Goal: Transaction & Acquisition: Purchase product/service

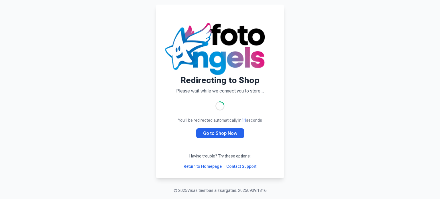
click at [238, 134] on link "Go to Shop Now" at bounding box center [220, 133] width 48 height 10
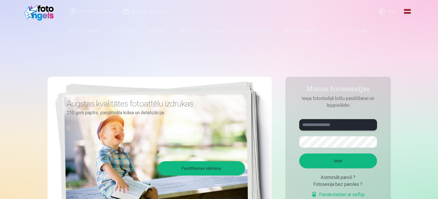
click at [343, 129] on input "text" at bounding box center [339, 124] width 78 height 11
type input "*"
click at [322, 126] on input "****" at bounding box center [339, 124] width 78 height 11
type input "**********"
click at [373, 140] on button "button" at bounding box center [371, 142] width 11 height 11
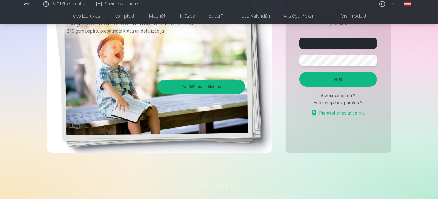
scroll to position [115, 0]
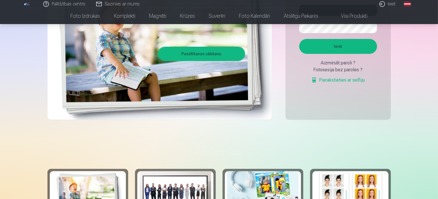
click at [335, 51] on button "Ieiet" at bounding box center [339, 46] width 78 height 15
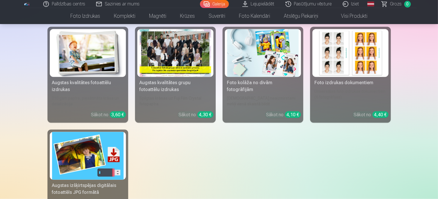
scroll to position [888, 0]
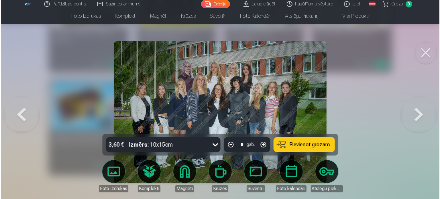
scroll to position [890, 0]
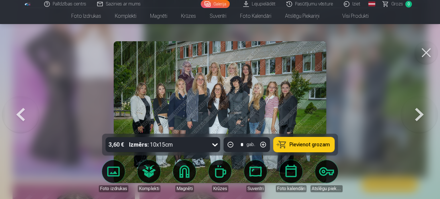
click at [430, 54] on button at bounding box center [426, 52] width 23 height 23
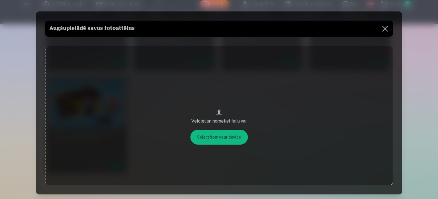
scroll to position [890, 0]
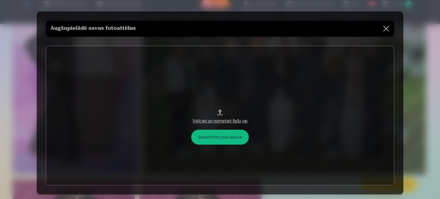
click at [384, 27] on button at bounding box center [386, 29] width 16 height 16
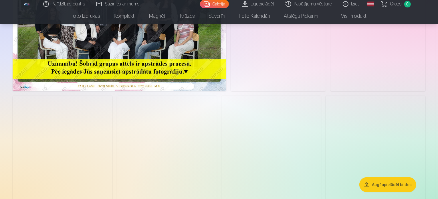
scroll to position [0, 0]
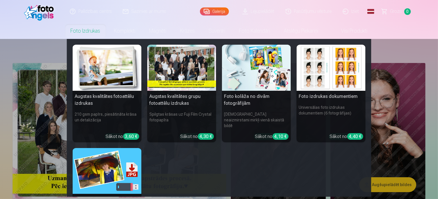
click at [86, 29] on link "Foto izdrukas" at bounding box center [86, 31] width 44 height 16
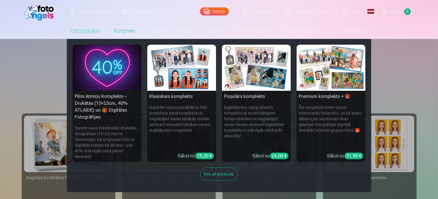
click at [123, 27] on link "Komplekti" at bounding box center [124, 31] width 35 height 16
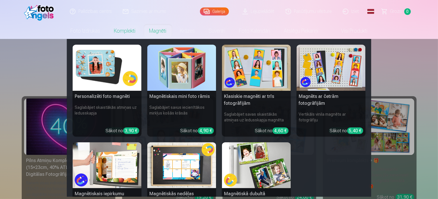
click at [34, 73] on nav "Personalizēti foto magnēti Saglabājiet skaistākās atmiņas uz ledusskapja Sākot …" at bounding box center [219, 118] width 438 height 158
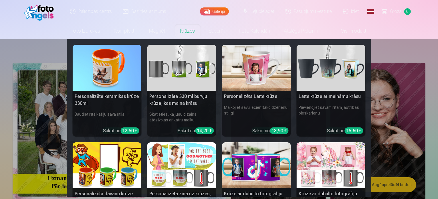
click at [188, 32] on link "Krūzes" at bounding box center [188, 31] width 29 height 16
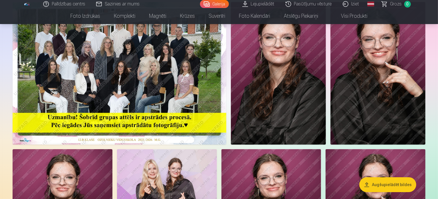
scroll to position [86, 0]
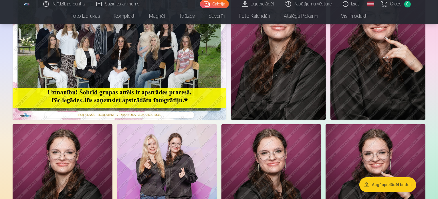
click at [326, 105] on img at bounding box center [278, 48] width 95 height 143
click at [196, 74] on img at bounding box center [120, 48] width 214 height 143
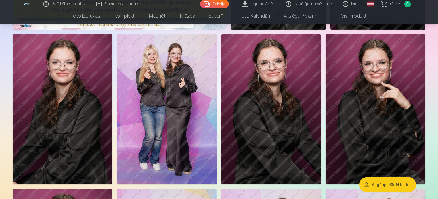
scroll to position [229, 0]
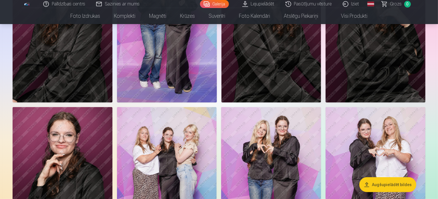
click at [217, 99] on img at bounding box center [167, 27] width 100 height 150
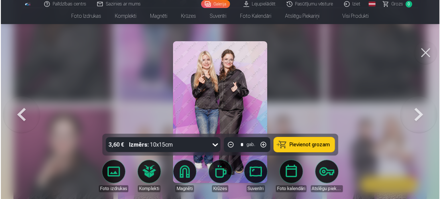
scroll to position [258, 0]
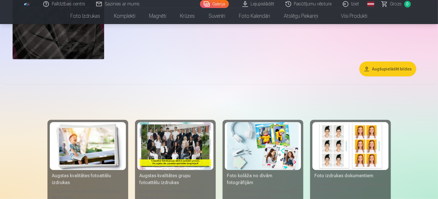
scroll to position [859, 0]
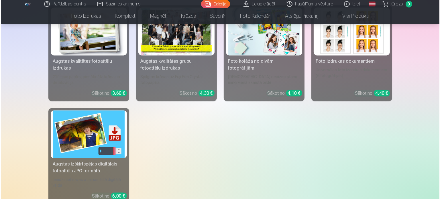
scroll to position [861, 0]
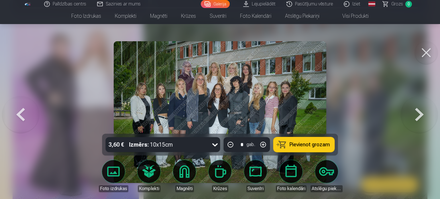
click at [284, 99] on img at bounding box center [220, 112] width 213 height 142
click at [425, 51] on button at bounding box center [426, 52] width 23 height 23
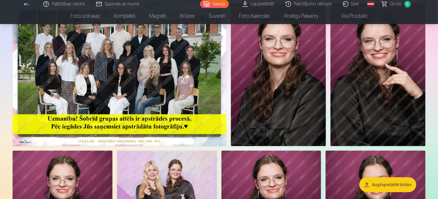
scroll to position [63, 0]
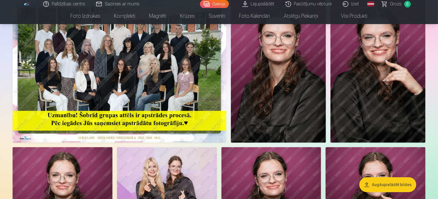
click at [227, 89] on img at bounding box center [120, 71] width 214 height 143
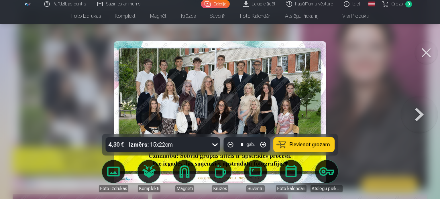
click at [420, 57] on button at bounding box center [426, 52] width 23 height 23
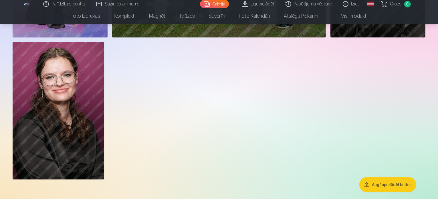
scroll to position [636, 0]
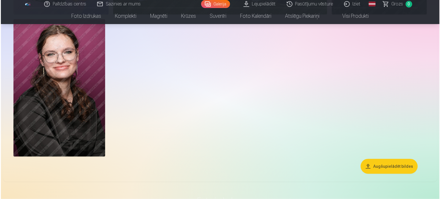
scroll to position [649, 0]
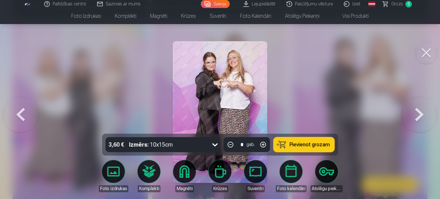
click at [419, 54] on button at bounding box center [426, 52] width 23 height 23
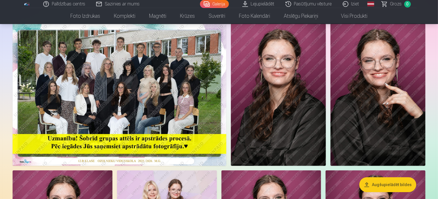
scroll to position [40, 0]
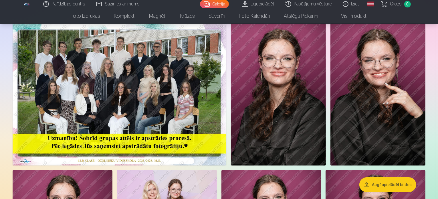
click at [195, 88] on img at bounding box center [120, 94] width 214 height 143
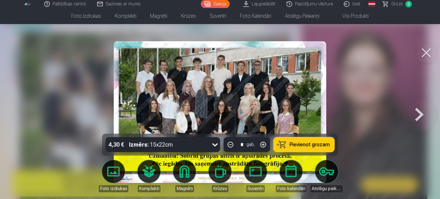
click at [213, 89] on img at bounding box center [220, 112] width 213 height 142
click at [424, 50] on button at bounding box center [426, 52] width 23 height 23
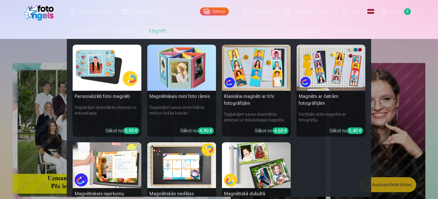
click at [422, 44] on nav "Personalizēti foto magnēti Saglabājiet skaistākās atmiņas uz ledusskapja Sākot …" at bounding box center [219, 118] width 438 height 158
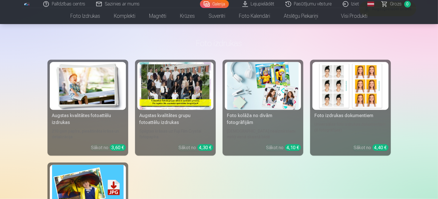
scroll to position [773, 0]
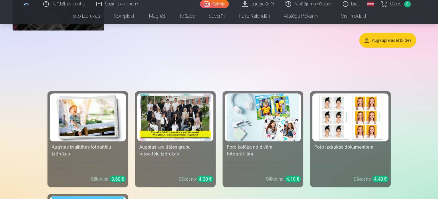
click at [363, 17] on link "Visi produkti" at bounding box center [350, 16] width 49 height 16
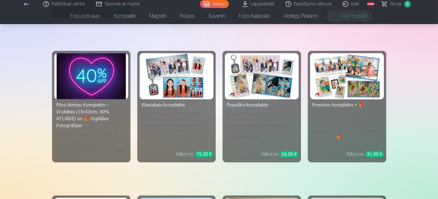
scroll to position [252, 0]
click at [276, 96] on img at bounding box center [261, 77] width 69 height 46
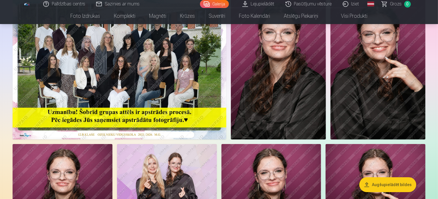
click at [147, 42] on img at bounding box center [120, 68] width 214 height 143
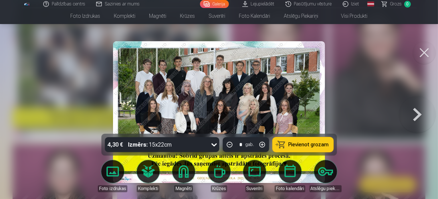
click at [193, 74] on img at bounding box center [219, 112] width 213 height 142
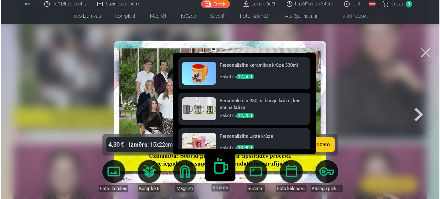
scroll to position [95, 0]
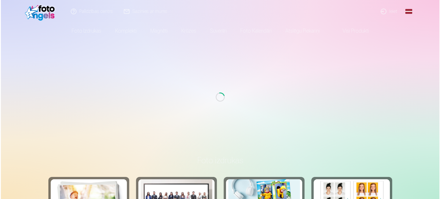
scroll to position [95, 0]
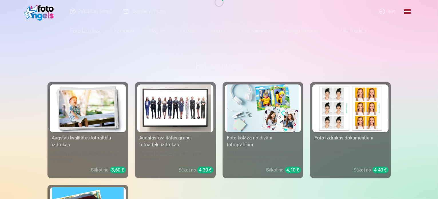
click at [391, 10] on link "Ieiet" at bounding box center [388, 11] width 27 height 23
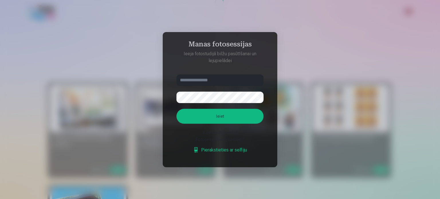
type input "**********"
click at [250, 116] on button "Ieiet" at bounding box center [219, 116] width 87 height 15
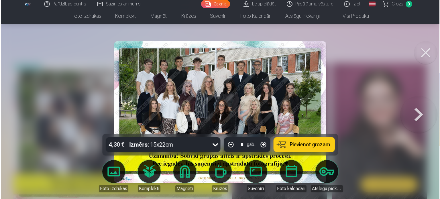
scroll to position [1235, 0]
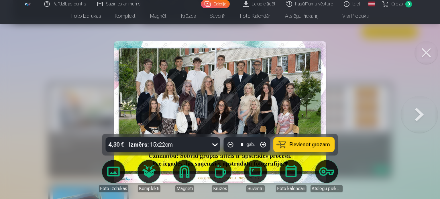
click at [400, 5] on span "Grozs" at bounding box center [397, 4] width 12 height 7
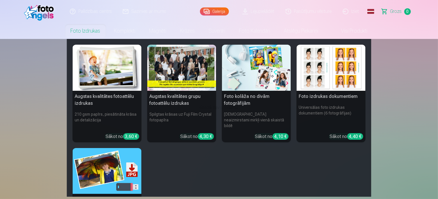
click at [93, 32] on link "Foto izdrukas" at bounding box center [86, 31] width 44 height 16
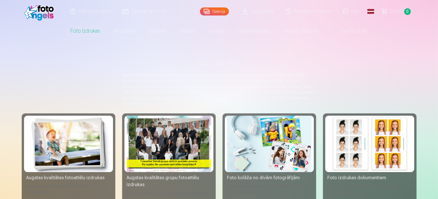
click at [156, 144] on div at bounding box center [169, 144] width 84 height 56
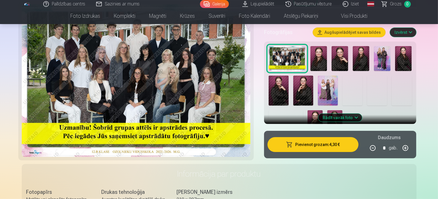
scroll to position [229, 0]
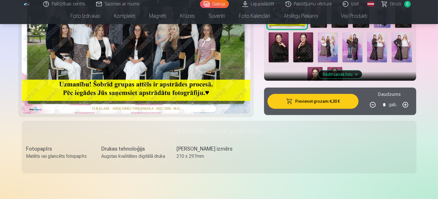
click at [338, 94] on button "Pievienot grozam : 4,30 €" at bounding box center [313, 101] width 91 height 15
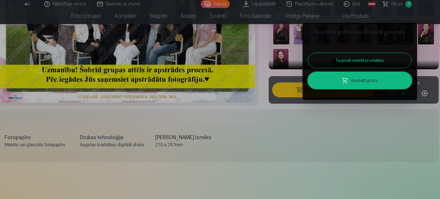
click at [342, 129] on div at bounding box center [220, 99] width 440 height 199
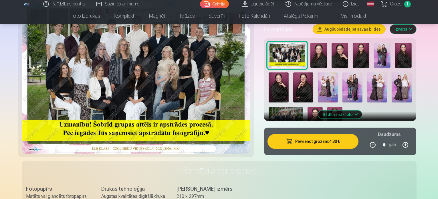
scroll to position [143, 0]
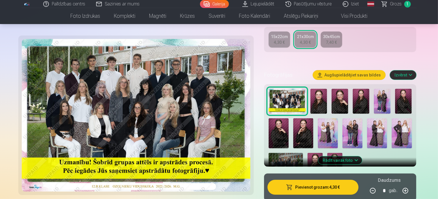
click at [324, 93] on img at bounding box center [319, 101] width 17 height 25
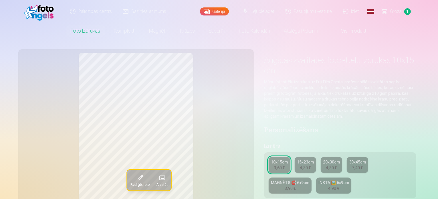
click at [230, 86] on div "Rediģēt foto Aizstāt" at bounding box center [136, 138] width 229 height 170
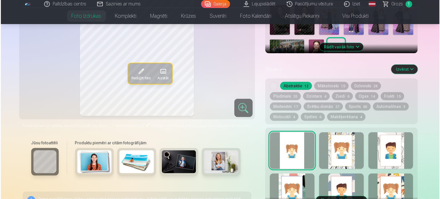
scroll to position [286, 0]
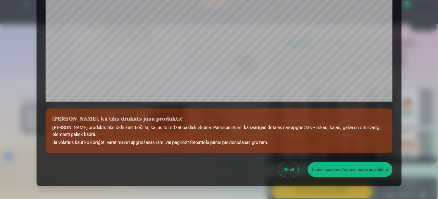
scroll to position [213, 0]
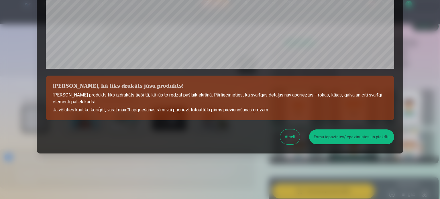
click at [291, 135] on button "Atcelt" at bounding box center [290, 136] width 20 height 15
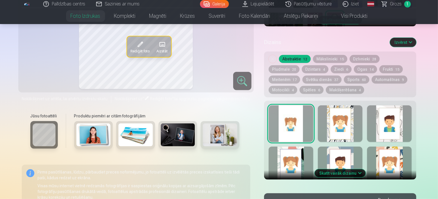
drag, startPoint x: 345, startPoint y: 66, endPoint x: 353, endPoint y: 115, distance: 49.2
click at [353, 115] on div "Dizains Izvērst Noņemiet dizainu Abstraktie 12 Mākslinieki 15 Dzīvnieki 28 Plud…" at bounding box center [340, 109] width 153 height 153
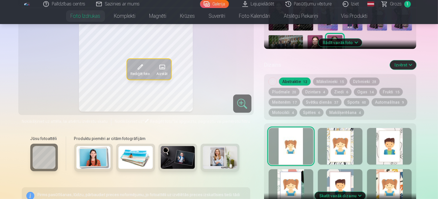
scroll to position [286, 0]
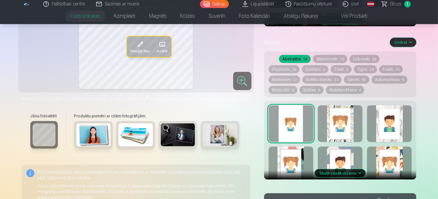
click at [365, 169] on button "Skatīt vairāk dizainu" at bounding box center [340, 173] width 51 height 8
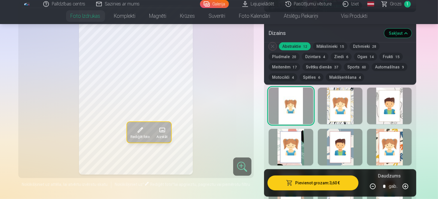
scroll to position [258, 0]
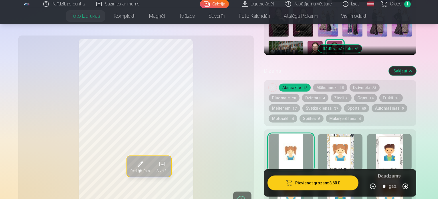
click at [351, 134] on div at bounding box center [340, 152] width 45 height 37
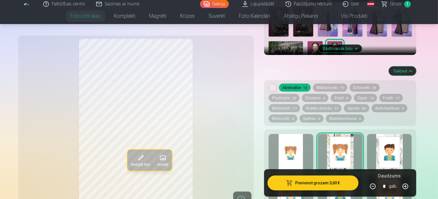
click at [314, 138] on div at bounding box center [291, 152] width 45 height 37
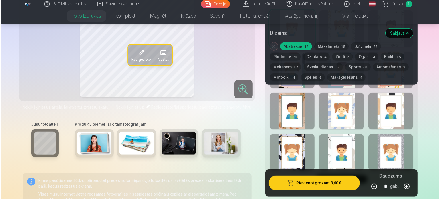
scroll to position [401, 0]
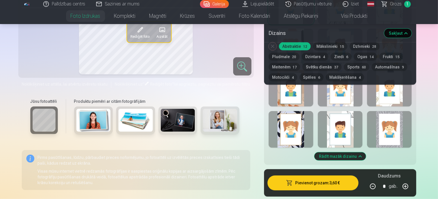
click at [350, 176] on button "Pievienot grozam : 3,60 €" at bounding box center [313, 183] width 91 height 15
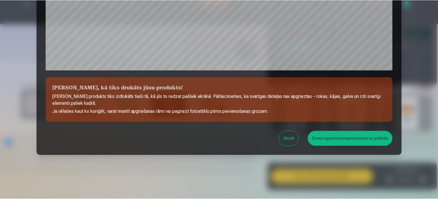
scroll to position [213, 0]
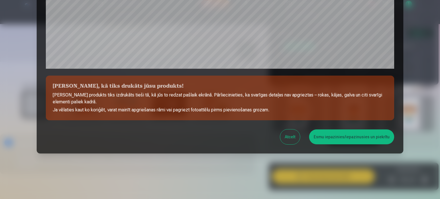
click at [338, 137] on button "Esmu iepazinies/iepazinusies un piekrītu" at bounding box center [351, 136] width 85 height 15
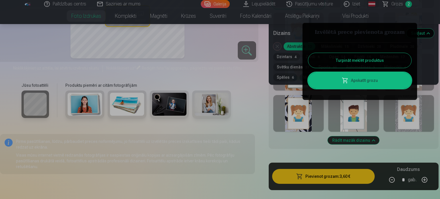
click at [362, 60] on button "Turpināt meklēt produktus" at bounding box center [359, 60] width 103 height 15
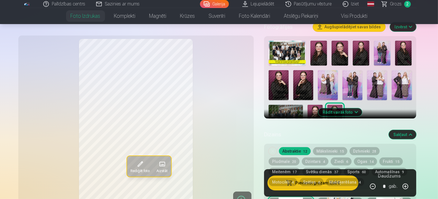
scroll to position [143, 0]
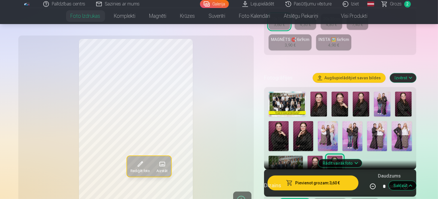
click at [321, 95] on img at bounding box center [319, 104] width 17 height 25
click at [339, 93] on img at bounding box center [340, 104] width 17 height 25
click at [363, 96] on img at bounding box center [361, 104] width 17 height 25
click at [405, 93] on img at bounding box center [404, 104] width 17 height 25
click at [289, 121] on img at bounding box center [279, 136] width 20 height 30
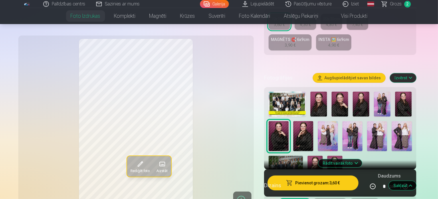
click at [294, 121] on img at bounding box center [304, 136] width 20 height 30
click at [303, 156] on img at bounding box center [286, 167] width 34 height 23
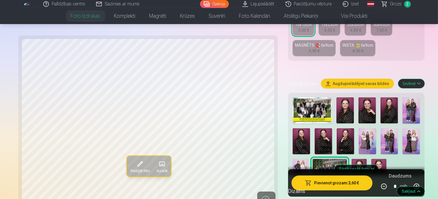
click at [367, 159] on img at bounding box center [359, 170] width 15 height 23
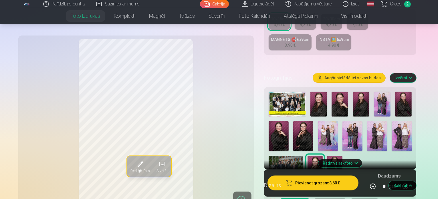
click at [328, 156] on img at bounding box center [335, 167] width 15 height 23
click at [320, 92] on img at bounding box center [319, 104] width 17 height 25
click at [341, 92] on img at bounding box center [340, 104] width 17 height 25
click at [363, 93] on img at bounding box center [361, 104] width 17 height 25
click at [342, 93] on img at bounding box center [340, 104] width 17 height 25
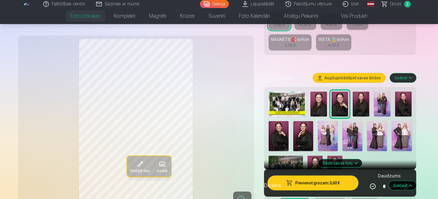
click at [365, 95] on img at bounding box center [361, 104] width 17 height 25
click at [381, 94] on img at bounding box center [382, 104] width 17 height 25
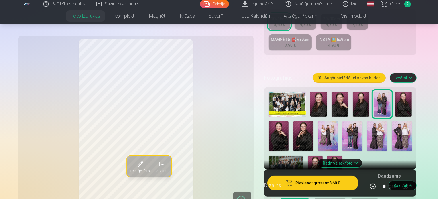
click at [364, 95] on img at bounding box center [361, 104] width 17 height 25
click at [343, 94] on img at bounding box center [340, 104] width 17 height 25
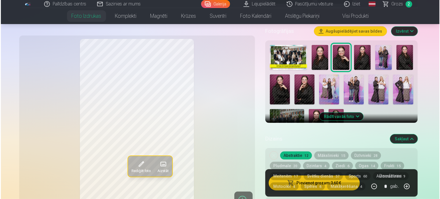
scroll to position [229, 0]
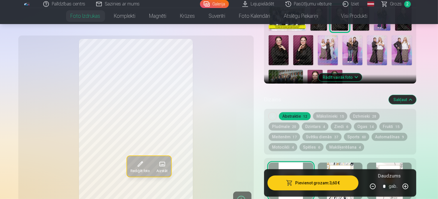
click at [340, 182] on button "Pievienot grozam : 3,60 €" at bounding box center [313, 183] width 91 height 15
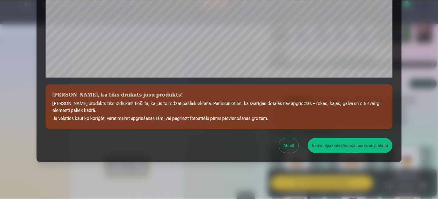
scroll to position [213, 0]
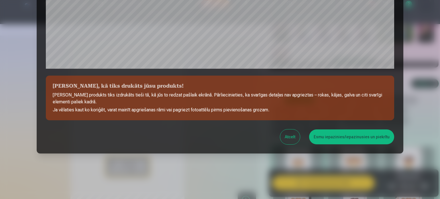
click at [332, 135] on button "Esmu iepazinies/iepazinusies un piekrītu" at bounding box center [351, 136] width 85 height 15
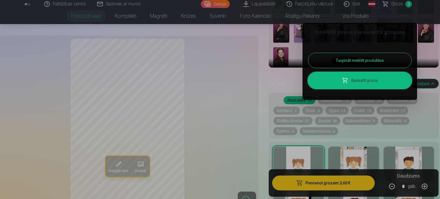
click at [363, 62] on button "Turpināt meklēt produktus" at bounding box center [359, 60] width 103 height 15
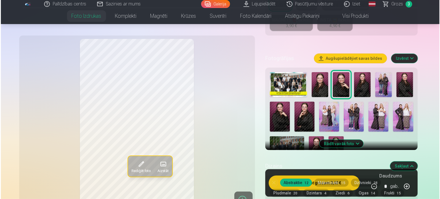
scroll to position [115, 0]
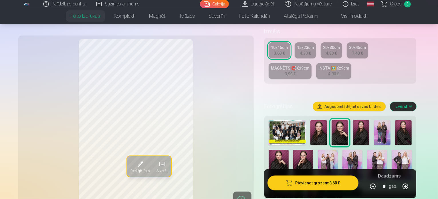
click at [364, 120] on img at bounding box center [361, 132] width 17 height 25
click at [386, 120] on img at bounding box center [382, 132] width 17 height 25
click at [367, 150] on img at bounding box center [377, 165] width 20 height 30
click at [392, 150] on img at bounding box center [402, 165] width 20 height 30
click at [303, 184] on img at bounding box center [286, 195] width 34 height 23
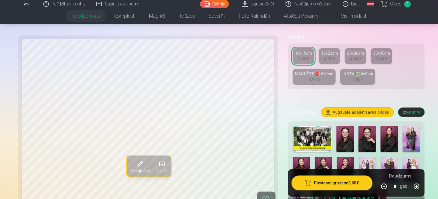
click at [335, 179] on button "Pievienot grozam : 3,60 €" at bounding box center [332, 183] width 81 height 15
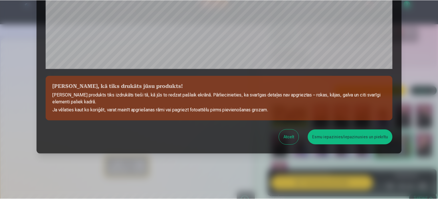
scroll to position [213, 0]
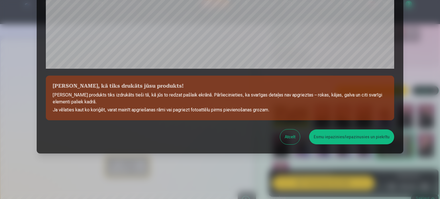
click at [294, 139] on button "Atcelt" at bounding box center [290, 136] width 20 height 15
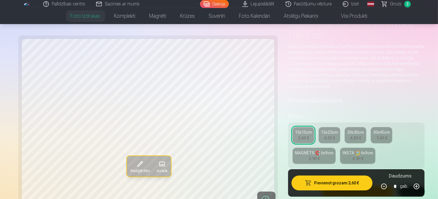
scroll to position [57, 0]
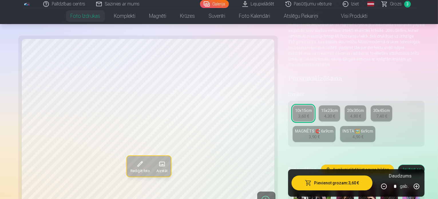
click at [324, 113] on div "4,30 €" at bounding box center [329, 116] width 11 height 6
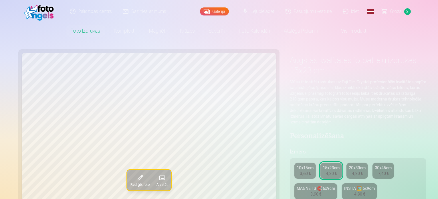
click at [352, 171] on div "4,80 €" at bounding box center [357, 174] width 11 height 6
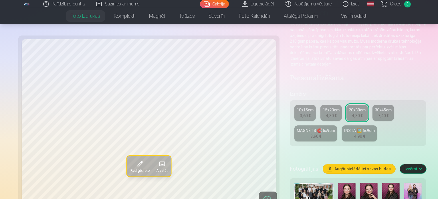
scroll to position [57, 0]
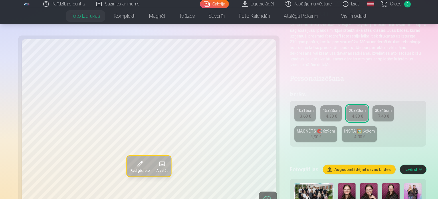
click at [322, 134] on div "3,90 €" at bounding box center [316, 137] width 11 height 6
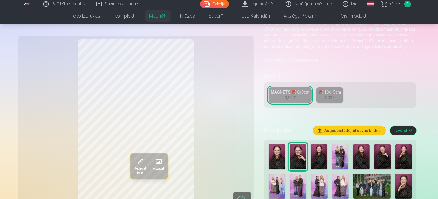
scroll to position [115, 0]
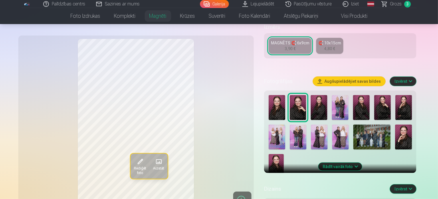
click at [354, 131] on img at bounding box center [373, 137] width 38 height 25
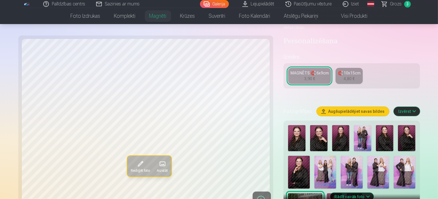
scroll to position [86, 0]
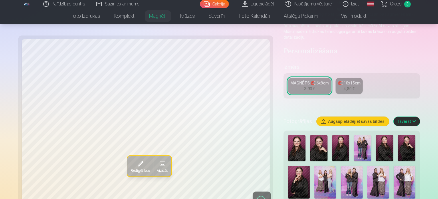
click at [309, 78] on link "MAGNĒTS 🧲 6x9cm 3,90 €" at bounding box center [309, 86] width 43 height 16
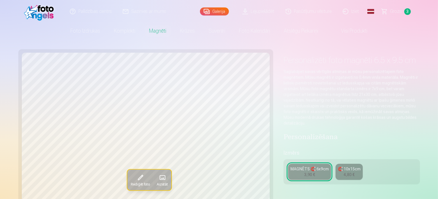
click at [302, 164] on link "MAGNĒTS 🧲 6x9cm 3,90 €" at bounding box center [309, 172] width 43 height 16
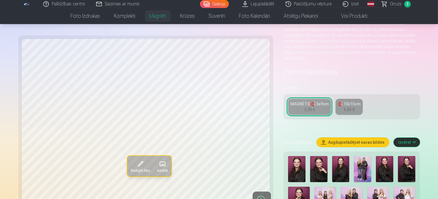
scroll to position [86, 0]
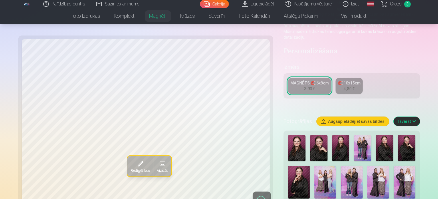
click at [288, 135] on img at bounding box center [296, 148] width 17 height 26
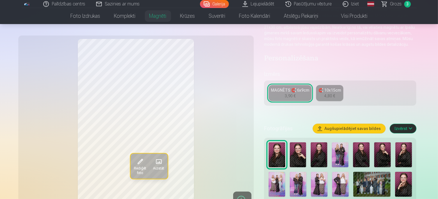
scroll to position [57, 0]
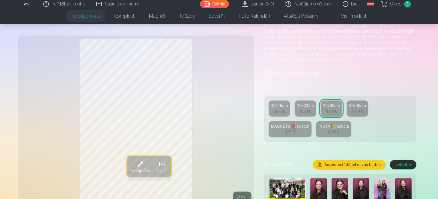
scroll to position [86, 0]
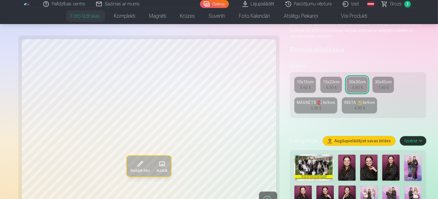
click at [295, 77] on link "10x15cm 3,60 €" at bounding box center [305, 85] width 21 height 16
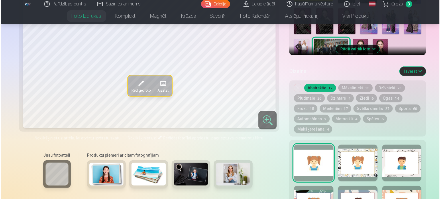
scroll to position [286, 0]
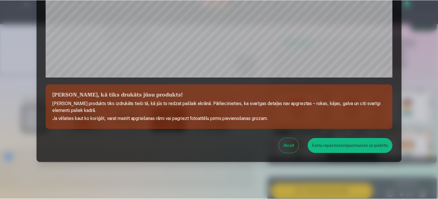
scroll to position [213, 0]
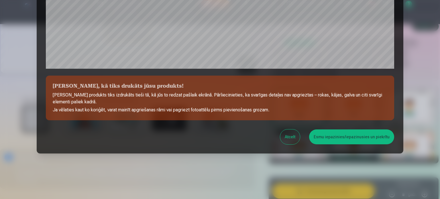
click at [357, 139] on button "Esmu iepazinies/iepazinusies un piekrītu" at bounding box center [351, 136] width 85 height 15
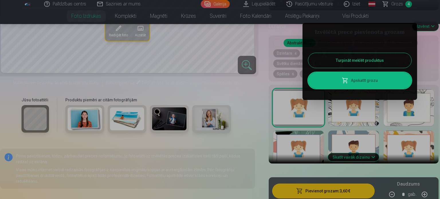
click at [377, 62] on button "Turpināt meklēt produktus" at bounding box center [359, 60] width 103 height 15
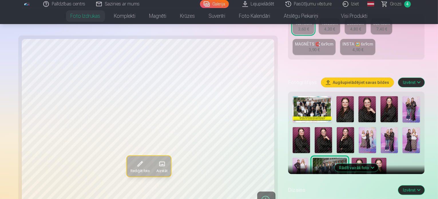
scroll to position [172, 0]
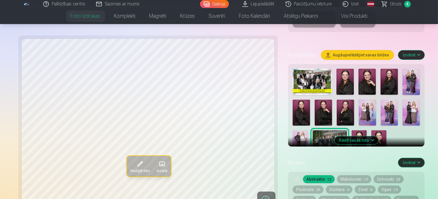
click at [367, 130] on img at bounding box center [359, 141] width 15 height 23
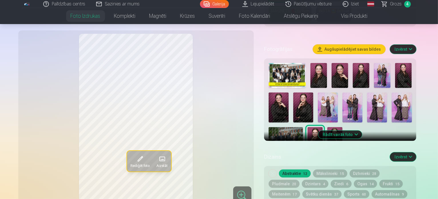
click at [328, 127] on img at bounding box center [335, 138] width 15 height 23
click at [294, 93] on img at bounding box center [304, 108] width 20 height 30
click at [323, 127] on img at bounding box center [315, 138] width 15 height 23
click at [289, 93] on img at bounding box center [279, 108] width 20 height 30
click at [347, 66] on img at bounding box center [340, 75] width 17 height 25
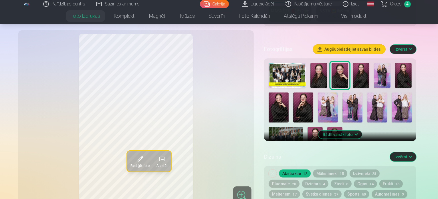
click at [289, 93] on img at bounding box center [279, 108] width 20 height 30
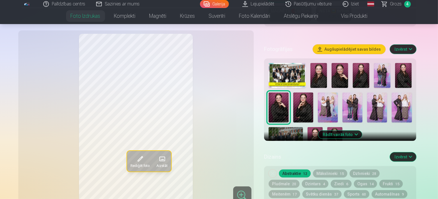
click at [360, 64] on img at bounding box center [361, 75] width 17 height 25
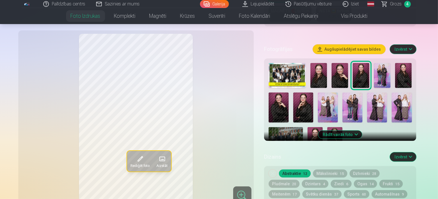
click at [330, 67] on div at bounding box center [341, 107] width 148 height 92
click at [319, 68] on img at bounding box center [319, 75] width 17 height 25
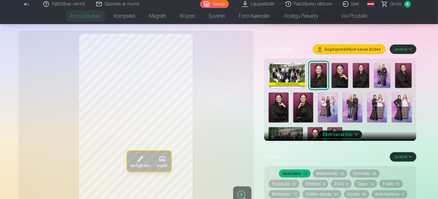
click at [294, 93] on img at bounding box center [304, 108] width 20 height 30
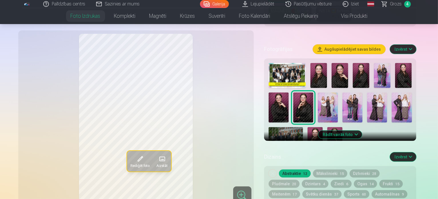
click at [328, 127] on img at bounding box center [335, 138] width 15 height 23
click at [323, 127] on img at bounding box center [315, 138] width 15 height 23
click at [328, 127] on img at bounding box center [335, 138] width 15 height 23
click at [292, 63] on img at bounding box center [288, 75] width 38 height 25
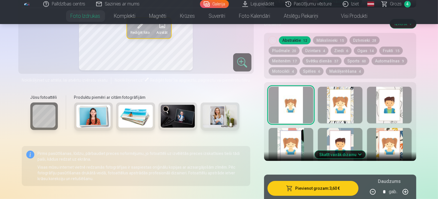
scroll to position [258, 0]
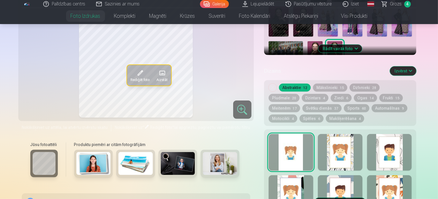
click at [332, 84] on button "Mākslinieki 15" at bounding box center [330, 88] width 34 height 8
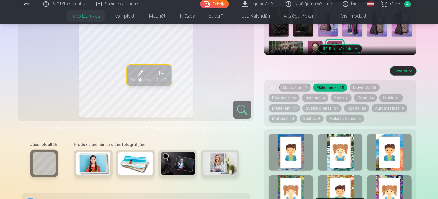
click at [305, 84] on button "Abstraktie 12" at bounding box center [295, 88] width 32 height 8
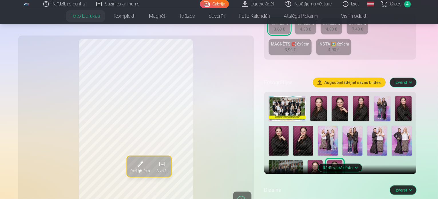
scroll to position [86, 0]
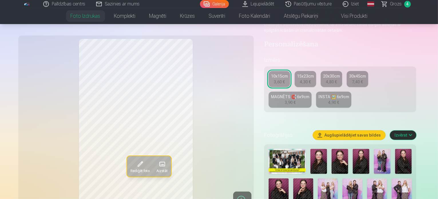
click at [321, 149] on img at bounding box center [319, 161] width 17 height 25
click at [339, 149] on img at bounding box center [340, 161] width 17 height 25
click at [357, 149] on img at bounding box center [361, 161] width 17 height 25
click at [323, 150] on img at bounding box center [319, 161] width 17 height 25
click at [359, 149] on img at bounding box center [361, 161] width 17 height 25
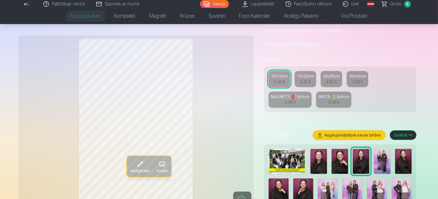
click at [343, 149] on img at bounding box center [340, 161] width 17 height 25
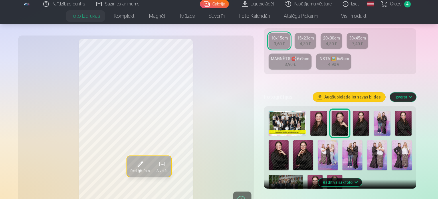
scroll to position [172, 0]
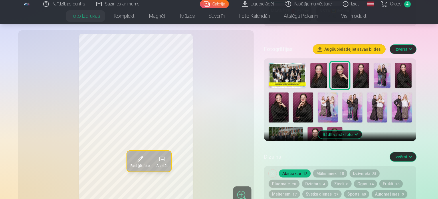
click at [408, 63] on img at bounding box center [404, 75] width 17 height 25
click at [289, 93] on img at bounding box center [279, 108] width 20 height 30
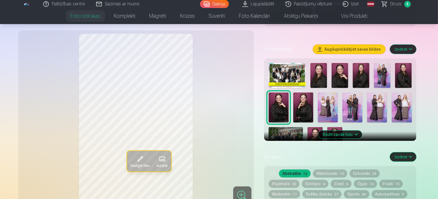
click at [408, 63] on img at bounding box center [404, 75] width 17 height 25
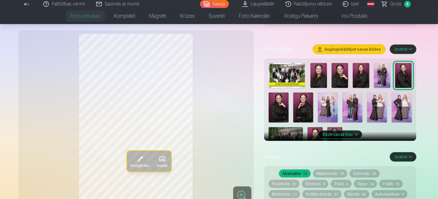
click at [323, 127] on img at bounding box center [315, 138] width 15 height 23
click at [294, 97] on img at bounding box center [304, 108] width 20 height 30
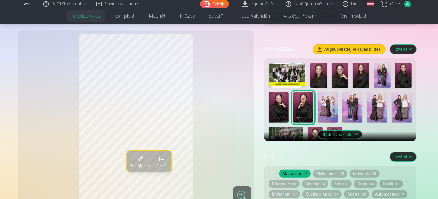
click at [328, 127] on img at bounding box center [335, 138] width 15 height 23
click at [343, 95] on img at bounding box center [353, 108] width 20 height 30
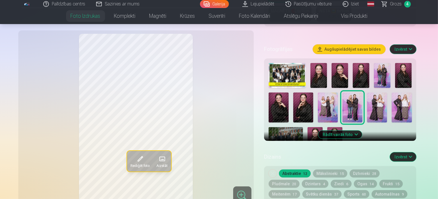
click at [318, 93] on img at bounding box center [328, 108] width 20 height 30
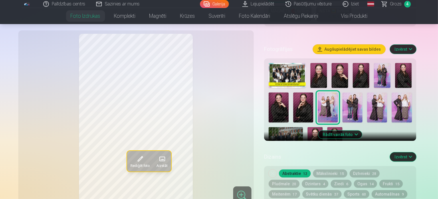
click at [367, 93] on img at bounding box center [377, 108] width 20 height 30
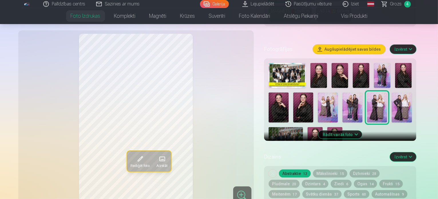
click at [392, 93] on img at bounding box center [402, 108] width 20 height 30
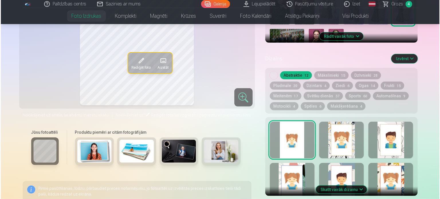
scroll to position [315, 0]
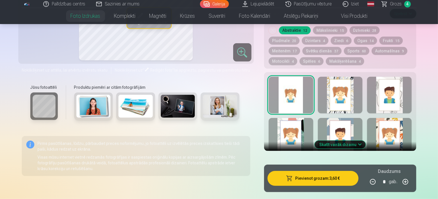
click at [345, 171] on button "Pievienot grozam : 3,60 €" at bounding box center [313, 178] width 91 height 15
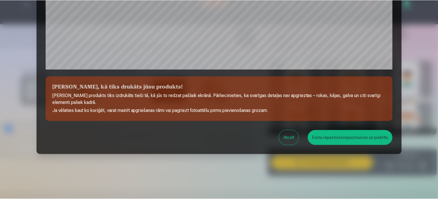
scroll to position [213, 0]
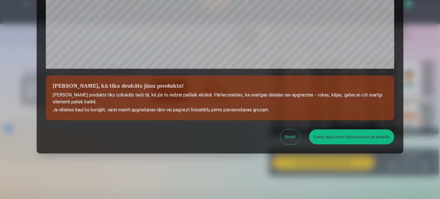
click at [341, 141] on button "Esmu iepazinies/iepazinusies un piekrītu" at bounding box center [351, 136] width 85 height 15
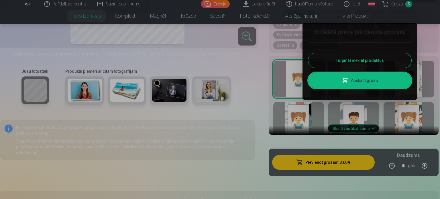
click at [378, 57] on button "Turpināt meklēt produktus" at bounding box center [359, 60] width 103 height 15
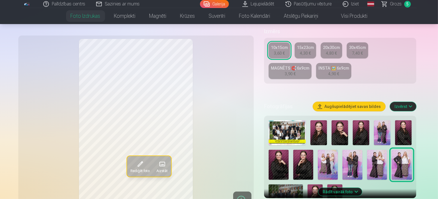
scroll to position [115, 0]
click at [384, 120] on img at bounding box center [382, 132] width 17 height 25
click at [367, 150] on img at bounding box center [377, 165] width 20 height 30
click at [343, 150] on img at bounding box center [353, 165] width 20 height 30
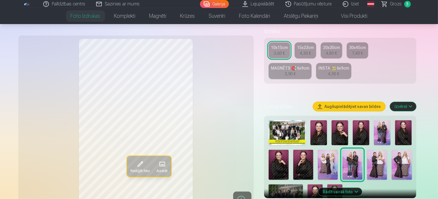
click at [318, 150] on img at bounding box center [328, 165] width 20 height 30
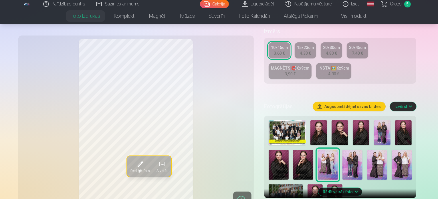
drag, startPoint x: 389, startPoint y: 3, endPoint x: 380, endPoint y: 8, distance: 9.7
click at [389, 3] on link "Grozs 5" at bounding box center [397, 4] width 40 height 8
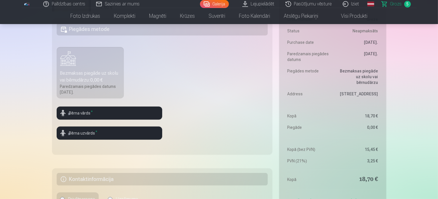
scroll to position [115, 0]
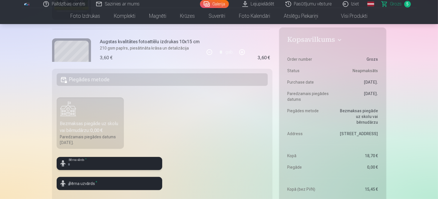
click at [112, 163] on input "text" at bounding box center [110, 163] width 106 height 13
type input "****"
click at [183, 146] on fieldset "Piegādes metode Bezmaksas piegāde uz skolu vai bērnudārzu : 0,00 € Paredzamais …" at bounding box center [162, 137] width 221 height 136
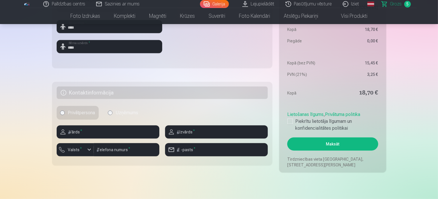
scroll to position [286, 0]
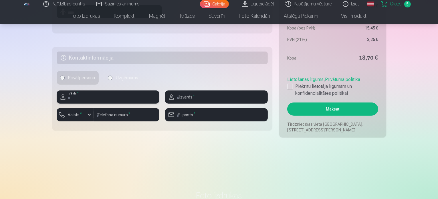
click at [132, 99] on input "text" at bounding box center [108, 97] width 103 height 13
click at [147, 115] on input "number" at bounding box center [127, 114] width 66 height 13
click at [136, 98] on input "text" at bounding box center [108, 97] width 103 height 13
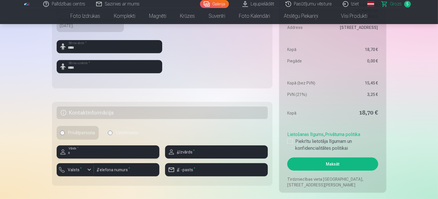
scroll to position [258, 0]
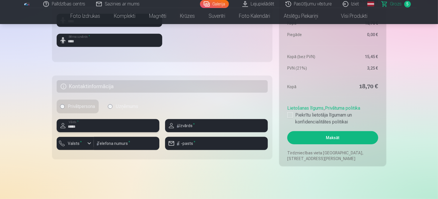
type input "*****"
click at [235, 123] on input "text" at bounding box center [216, 125] width 103 height 13
type input "*"
type input "****"
click at [135, 147] on input "number" at bounding box center [127, 143] width 66 height 13
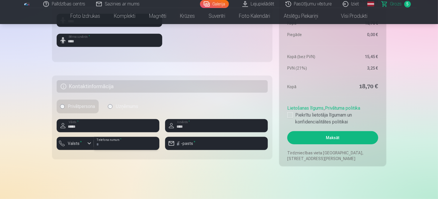
type input "********"
click at [205, 144] on input "email" at bounding box center [216, 143] width 103 height 13
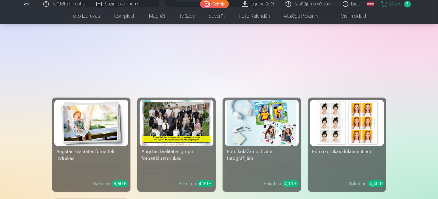
type input "**********"
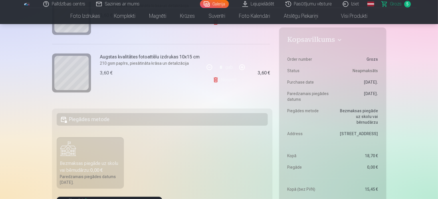
scroll to position [115, 0]
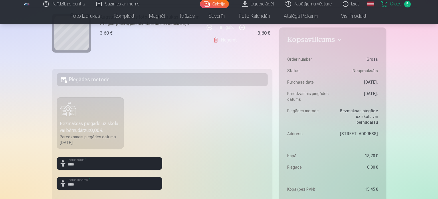
click at [356, 91] on dd "[DATE]." at bounding box center [357, 96] width 43 height 11
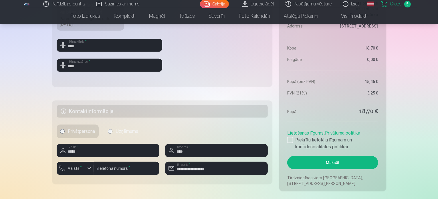
scroll to position [258, 0]
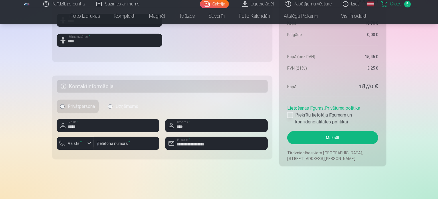
click at [290, 114] on div at bounding box center [291, 115] width 6 height 6
click at [307, 137] on button "Maksāt" at bounding box center [333, 137] width 91 height 13
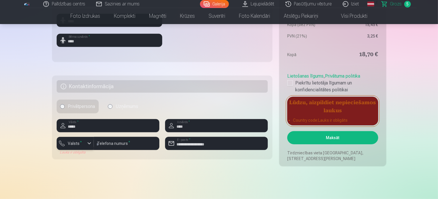
click at [84, 145] on div "button" at bounding box center [76, 144] width 17 height 6
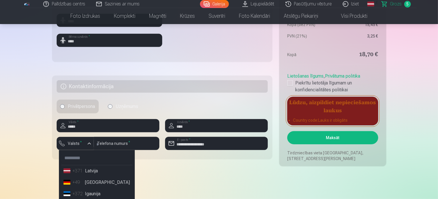
click at [92, 170] on li "+371 Latvija" at bounding box center [96, 170] width 71 height 11
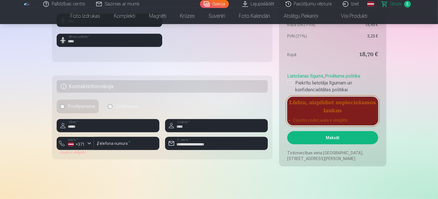
click at [327, 142] on button "Maksāt" at bounding box center [333, 137] width 91 height 13
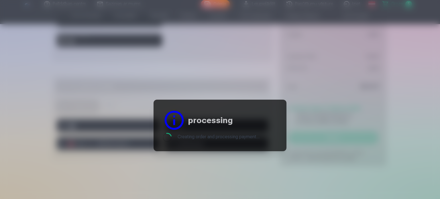
click at [108, 27] on div at bounding box center [220, 99] width 440 height 199
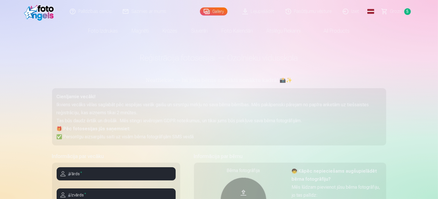
click at [111, 137] on p "✅ Personīgu aizsargātu saiti uz visām bērna fotogrāfijām SMS veidā" at bounding box center [219, 137] width 325 height 8
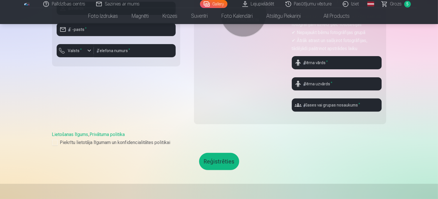
scroll to position [143, 0]
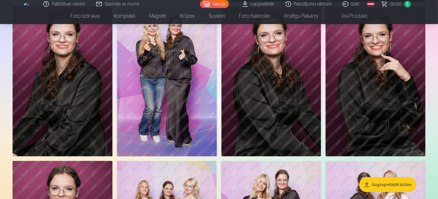
scroll to position [200, 0]
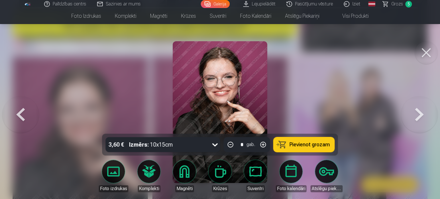
click at [419, 52] on button at bounding box center [426, 52] width 23 height 23
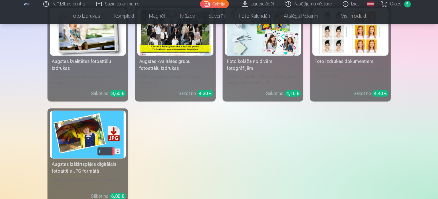
scroll to position [716, 0]
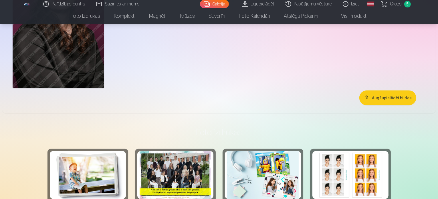
click at [351, 6] on link "Iziet" at bounding box center [351, 4] width 27 height 8
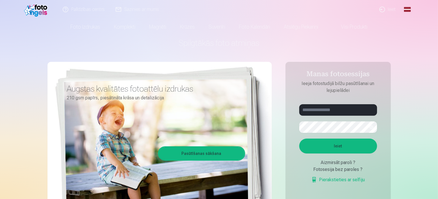
scroll to position [29, 0]
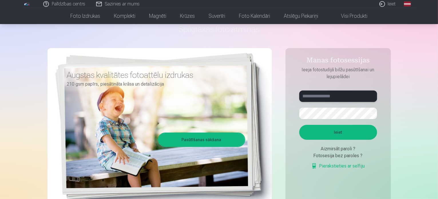
type input "**********"
click at [197, 143] on link "Pasūtīšanas sākšana" at bounding box center [202, 139] width 86 height 13
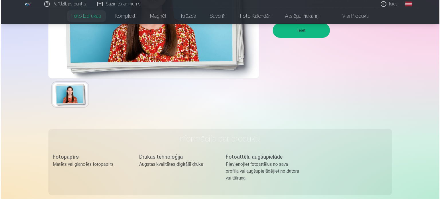
scroll to position [29, 0]
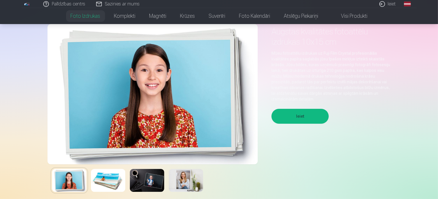
click at [292, 118] on button "Ieiet" at bounding box center [300, 116] width 57 height 15
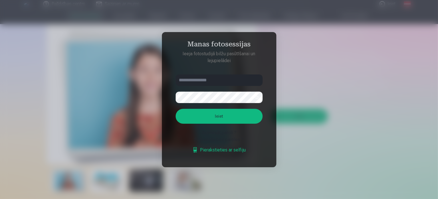
type input "**********"
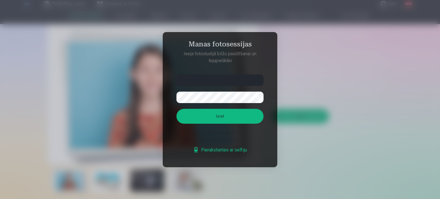
click at [241, 120] on button "Ieiet" at bounding box center [219, 116] width 87 height 15
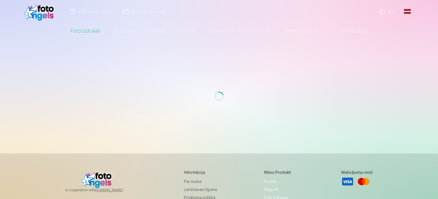
scroll to position [29, 0]
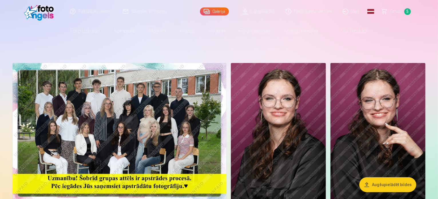
click at [34, 12] on img at bounding box center [40, 11] width 33 height 18
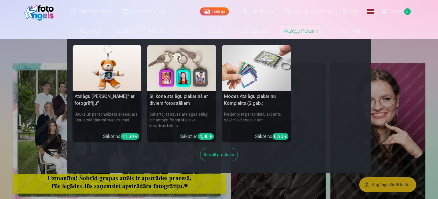
click at [313, 29] on link "Atslēgu piekariņi" at bounding box center [302, 31] width 48 height 16
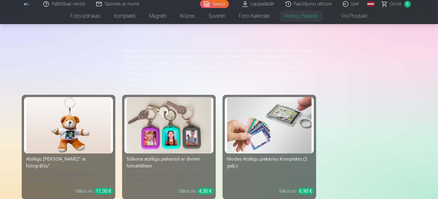
scroll to position [57, 0]
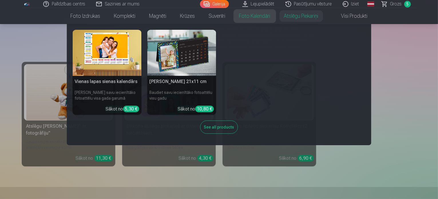
click at [263, 16] on link "Foto kalendāri" at bounding box center [255, 16] width 45 height 16
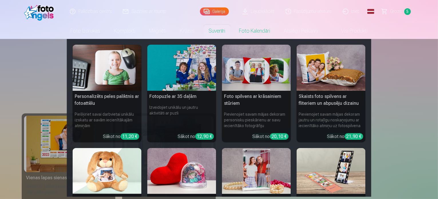
click at [209, 32] on link "Suvenīri" at bounding box center [217, 31] width 30 height 16
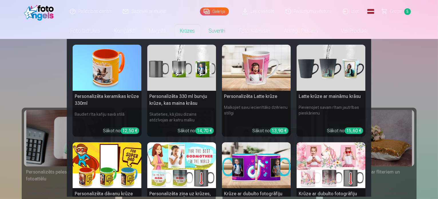
click at [190, 31] on link "Krūzes" at bounding box center [188, 31] width 29 height 16
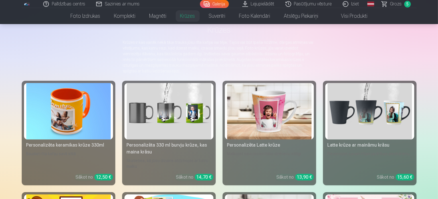
scroll to position [57, 0]
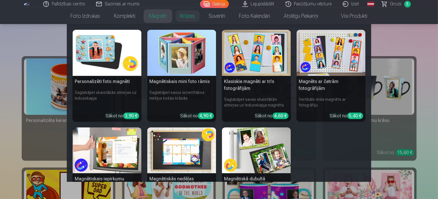
click at [160, 15] on link "Magnēti" at bounding box center [158, 16] width 31 height 16
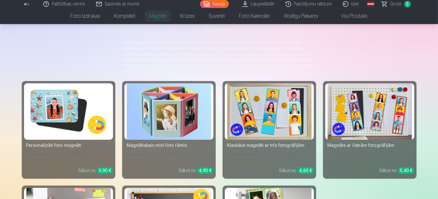
scroll to position [57, 0]
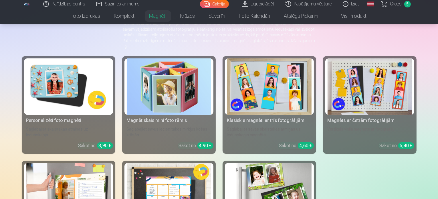
click at [281, 106] on img at bounding box center [269, 86] width 84 height 56
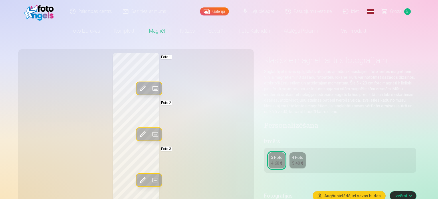
click at [151, 90] on span at bounding box center [155, 88] width 9 height 9
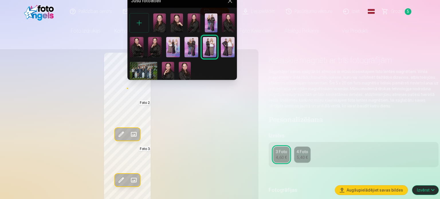
click at [186, 73] on img at bounding box center [185, 71] width 12 height 18
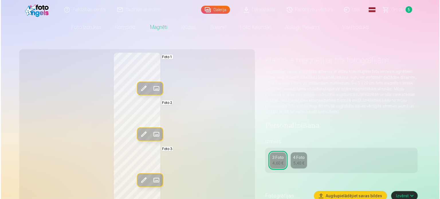
scroll to position [57, 0]
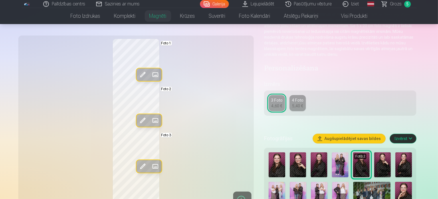
click at [138, 120] on span at bounding box center [142, 120] width 9 height 9
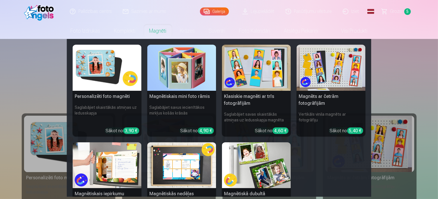
click at [271, 129] on div "Sākot no 4,60 €" at bounding box center [272, 130] width 34 height 7
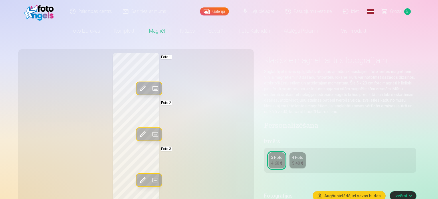
click at [151, 85] on span at bounding box center [155, 88] width 9 height 9
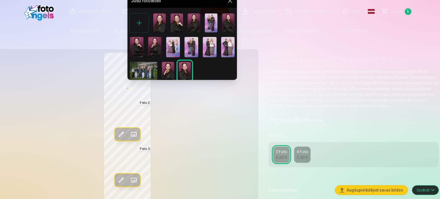
click at [166, 68] on img at bounding box center [168, 71] width 12 height 18
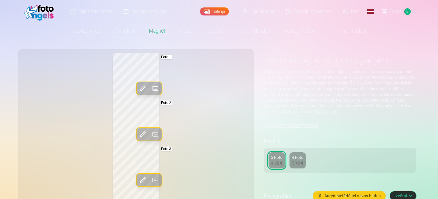
click at [151, 89] on span at bounding box center [155, 88] width 9 height 9
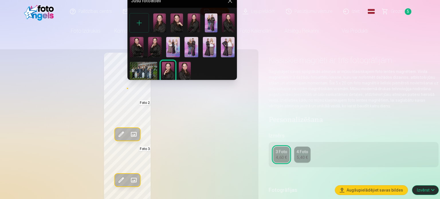
click at [229, 27] on img at bounding box center [228, 22] width 13 height 19
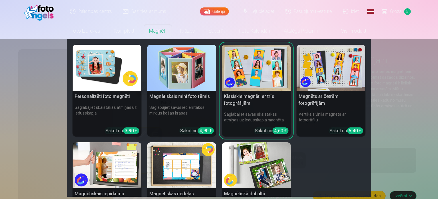
click at [154, 32] on link "Magnēti" at bounding box center [158, 31] width 31 height 16
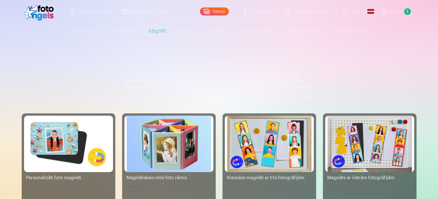
click at [56, 143] on img at bounding box center [68, 144] width 84 height 56
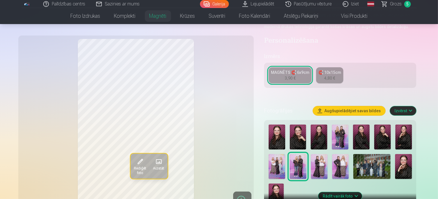
scroll to position [115, 0]
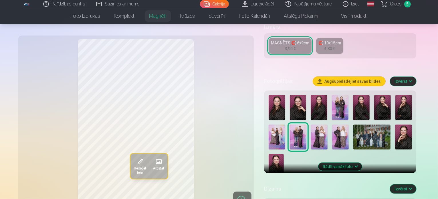
click at [275, 104] on img at bounding box center [277, 107] width 17 height 25
click at [304, 106] on img at bounding box center [298, 107] width 17 height 25
click at [321, 105] on img at bounding box center [319, 107] width 17 height 25
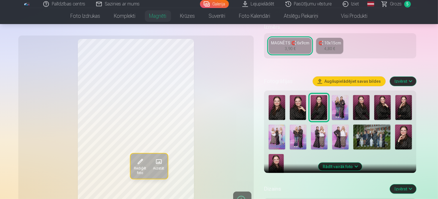
click at [381, 103] on img at bounding box center [383, 107] width 17 height 25
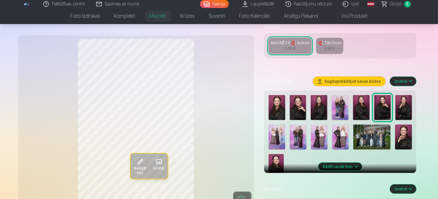
click at [369, 102] on img at bounding box center [361, 107] width 17 height 25
click at [405, 106] on img at bounding box center [404, 107] width 17 height 25
click at [396, 127] on img at bounding box center [404, 137] width 17 height 25
click at [284, 154] on img at bounding box center [276, 165] width 15 height 23
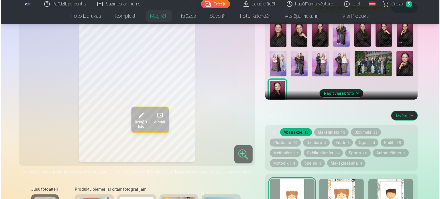
scroll to position [286, 0]
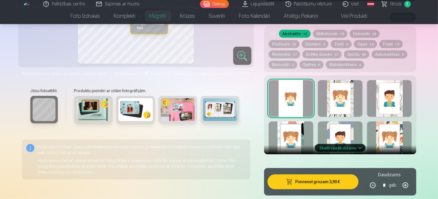
click at [309, 174] on button "Pievienot grozam : 3,90 €" at bounding box center [313, 181] width 91 height 15
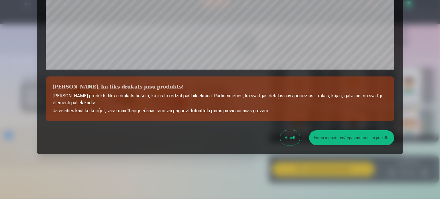
scroll to position [213, 0]
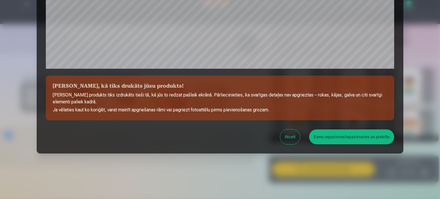
click at [323, 136] on button "Esmu iepazinies/iepazinusies un piekrītu" at bounding box center [351, 136] width 85 height 15
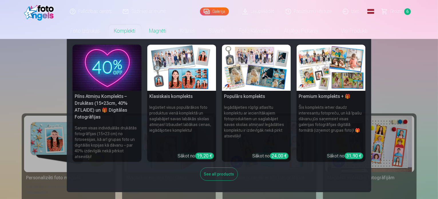
click at [117, 33] on link "Komplekti" at bounding box center [124, 31] width 35 height 16
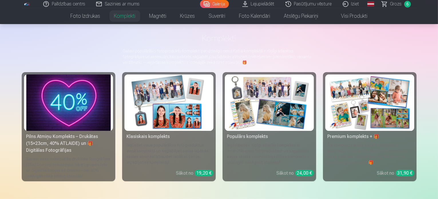
scroll to position [57, 0]
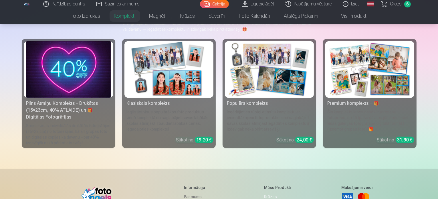
click at [59, 80] on img at bounding box center [68, 69] width 84 height 56
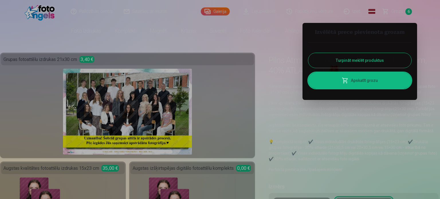
click at [368, 141] on div at bounding box center [220, 99] width 440 height 199
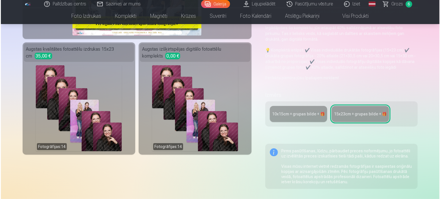
scroll to position [86, 0]
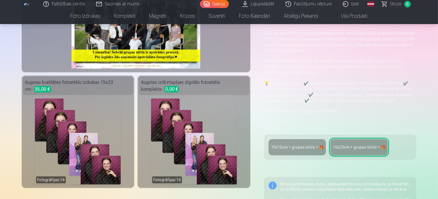
click at [230, 132] on div "Fotogrāfijas : 14" at bounding box center [194, 142] width 86 height 86
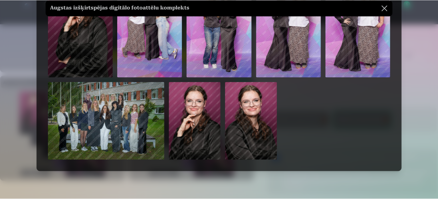
scroll to position [171, 0]
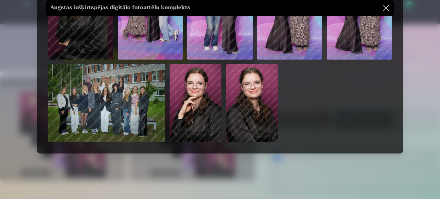
click at [389, 6] on button at bounding box center [386, 8] width 16 height 16
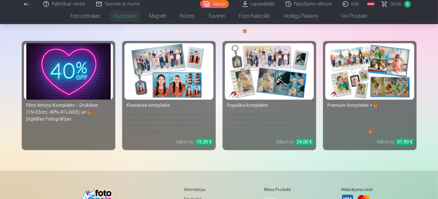
scroll to position [57, 0]
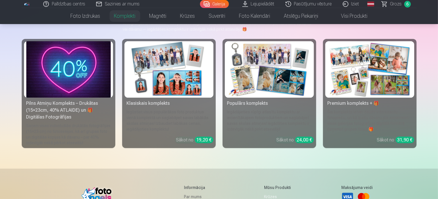
click at [184, 83] on img at bounding box center [169, 69] width 84 height 56
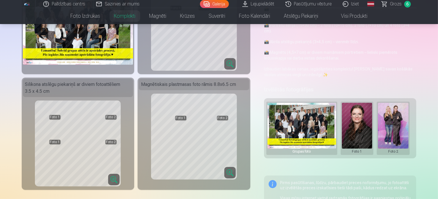
scroll to position [86, 0]
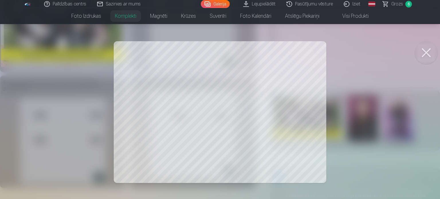
click at [263, 111] on div at bounding box center [220, 99] width 440 height 199
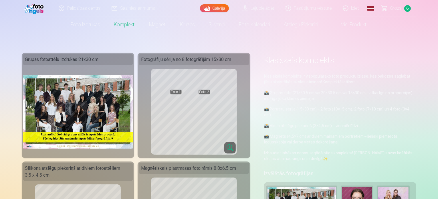
scroll to position [0, 0]
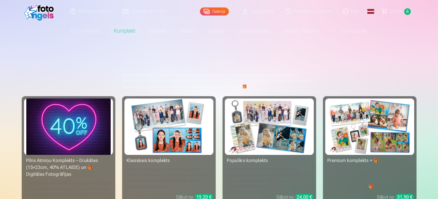
click at [384, 127] on img at bounding box center [370, 127] width 84 height 56
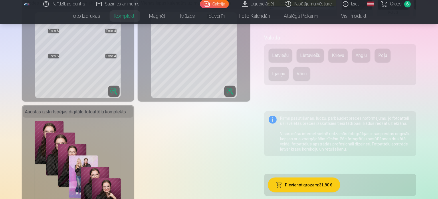
scroll to position [315, 0]
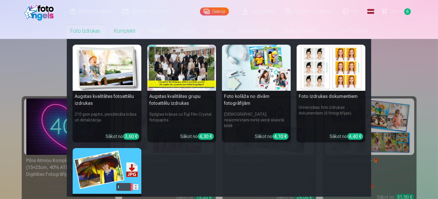
click at [78, 27] on link "Foto izdrukas" at bounding box center [86, 31] width 44 height 16
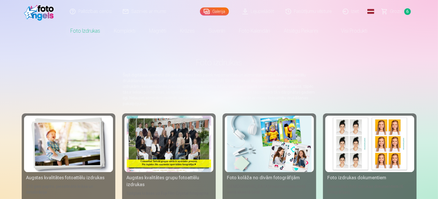
click at [78, 27] on link "Foto izdrukas" at bounding box center [86, 31] width 44 height 16
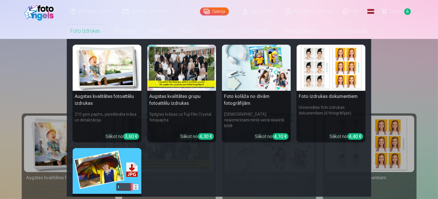
click at [275, 133] on div "4,10 €" at bounding box center [281, 136] width 16 height 7
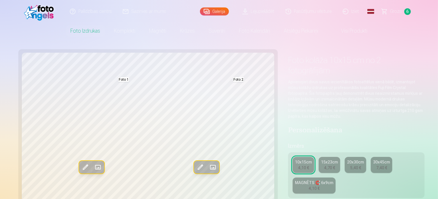
scroll to position [86, 0]
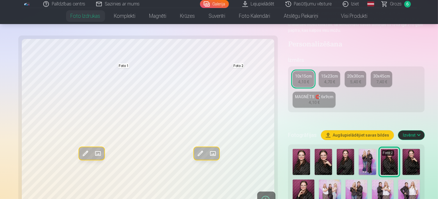
click at [293, 149] on img at bounding box center [301, 162] width 17 height 26
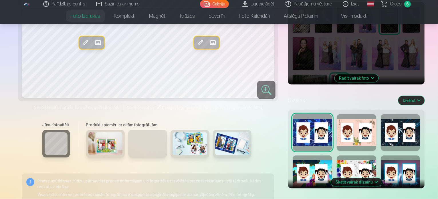
scroll to position [229, 0]
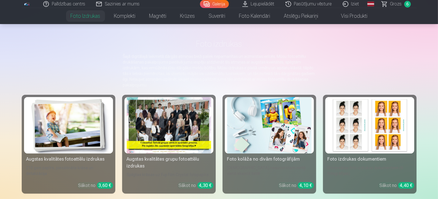
scroll to position [29, 0]
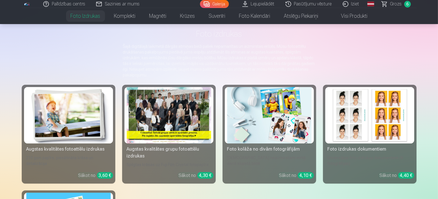
click at [378, 121] on img at bounding box center [370, 115] width 84 height 56
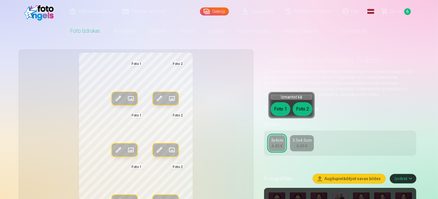
click at [126, 99] on span at bounding box center [130, 98] width 9 height 9
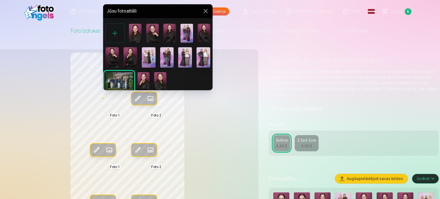
click at [164, 35] on div "Foto 1" at bounding box center [157, 57] width 109 height 72
click at [162, 79] on img at bounding box center [160, 81] width 12 height 18
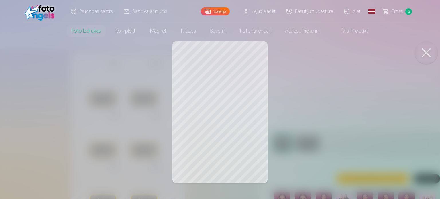
click at [225, 71] on div at bounding box center [220, 99] width 440 height 199
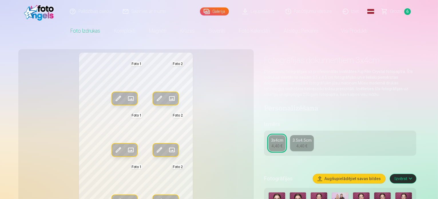
click at [155, 98] on span at bounding box center [159, 98] width 9 height 9
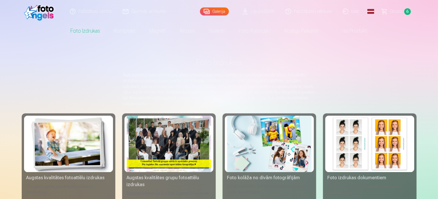
click at [392, 154] on img at bounding box center [370, 144] width 84 height 56
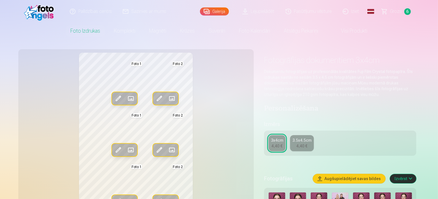
click at [168, 99] on span at bounding box center [172, 98] width 9 height 9
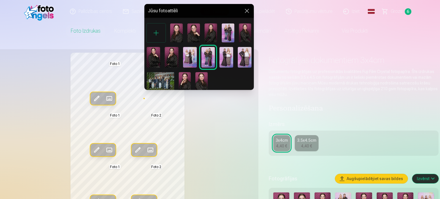
click at [192, 33] on img at bounding box center [193, 32] width 13 height 19
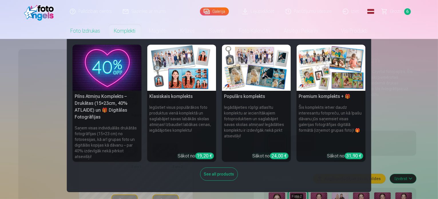
click at [406, 156] on nav "Pilns Atmiņu Komplekts – Drukātas (15×23cm, 40% ATLAIDE) un 🎁 Digitālas Fotogrā…" at bounding box center [219, 115] width 438 height 153
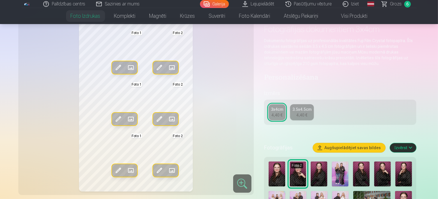
scroll to position [29, 0]
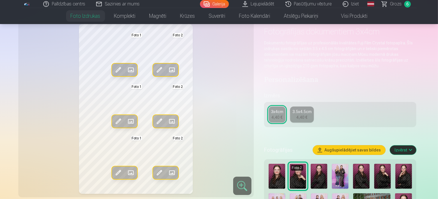
click at [155, 119] on span at bounding box center [159, 121] width 9 height 9
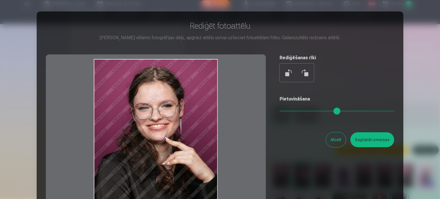
drag, startPoint x: 160, startPoint y: 113, endPoint x: 164, endPoint y: 121, distance: 8.5
click at [164, 121] on div at bounding box center [156, 144] width 220 height 180
click at [373, 144] on button "Saglabāt izmaiņas" at bounding box center [372, 139] width 44 height 15
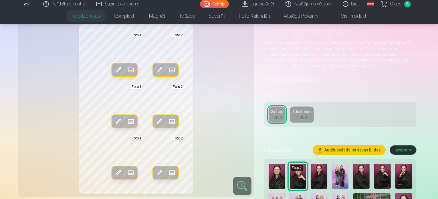
click at [114, 66] on span at bounding box center [118, 69] width 9 height 9
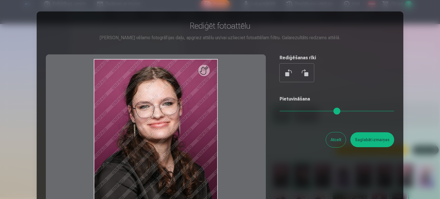
click at [286, 77] on button at bounding box center [289, 73] width 14 height 14
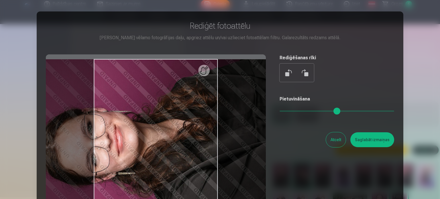
click at [288, 76] on button at bounding box center [289, 73] width 14 height 14
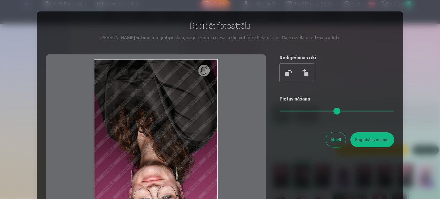
click at [288, 76] on button at bounding box center [289, 73] width 14 height 14
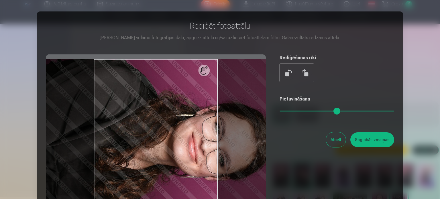
click at [288, 76] on button at bounding box center [289, 73] width 14 height 14
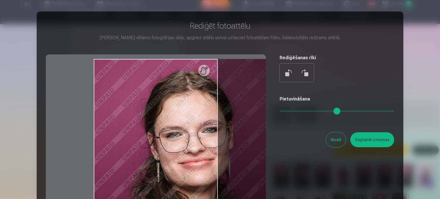
type input "*"
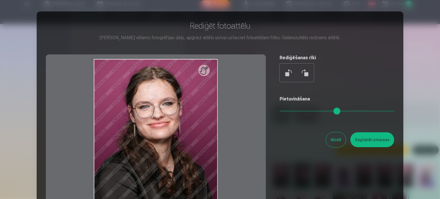
drag, startPoint x: 283, startPoint y: 112, endPoint x: 262, endPoint y: 122, distance: 22.7
click at [280, 112] on input "range" at bounding box center [337, 111] width 115 height 1
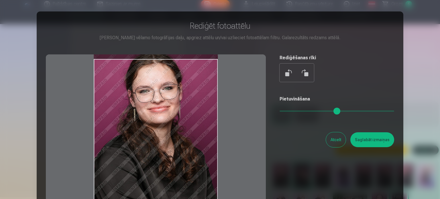
drag, startPoint x: 186, startPoint y: 136, endPoint x: 184, endPoint y: 121, distance: 14.7
click at [185, 121] on div at bounding box center [156, 144] width 220 height 180
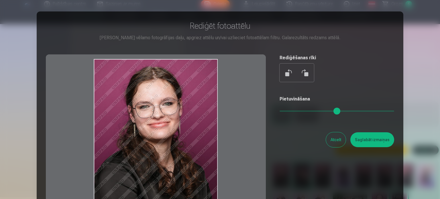
drag, startPoint x: 181, startPoint y: 128, endPoint x: 180, endPoint y: 151, distance: 22.7
click at [180, 151] on div at bounding box center [156, 144] width 220 height 180
click at [362, 139] on button "Saglabāt izmaiņas" at bounding box center [372, 139] width 44 height 15
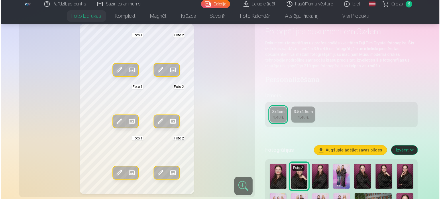
scroll to position [143, 0]
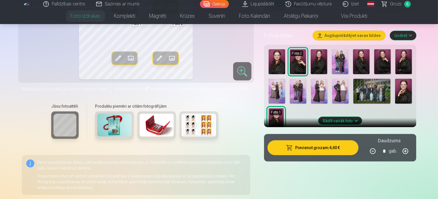
click at [334, 141] on button "Pievienot grozam : 4,40 €" at bounding box center [313, 147] width 91 height 15
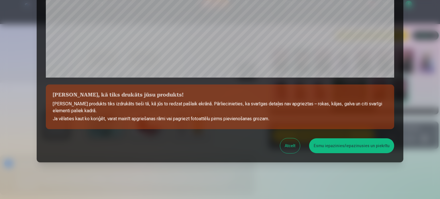
scroll to position [213, 0]
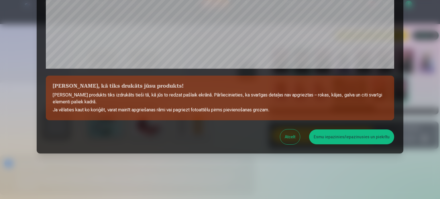
click at [333, 137] on button "Esmu iepazinies/iepazinusies un piekrītu" at bounding box center [351, 136] width 85 height 15
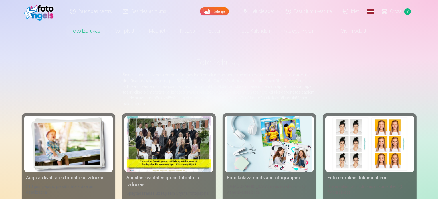
drag, startPoint x: 396, startPoint y: 14, endPoint x: 370, endPoint y: 22, distance: 27.4
click at [396, 14] on span "Grozs" at bounding box center [397, 11] width 12 height 7
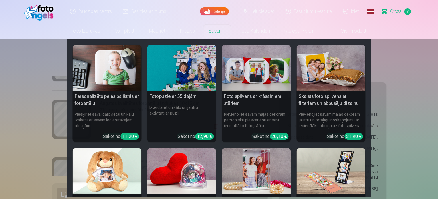
click at [3, 114] on nav "Personalizēts peles paliktnis ar fotoattēlu Piešķiriet savai darbvietai unikālu…" at bounding box center [219, 118] width 438 height 158
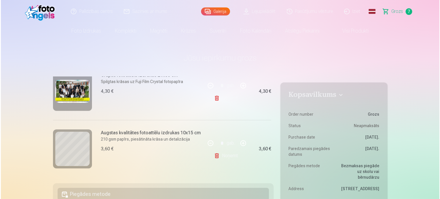
scroll to position [57, 0]
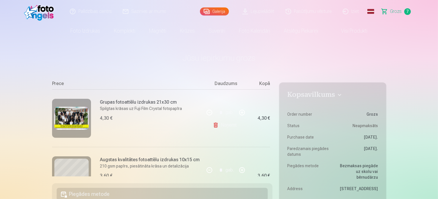
click at [78, 114] on img at bounding box center [71, 118] width 34 height 23
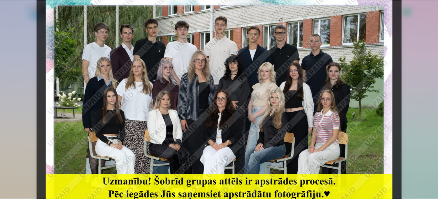
scroll to position [0, 0]
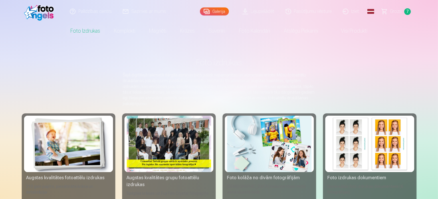
click at [161, 127] on div at bounding box center [169, 144] width 84 height 56
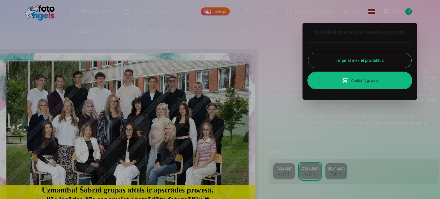
click at [369, 120] on div at bounding box center [220, 99] width 440 height 199
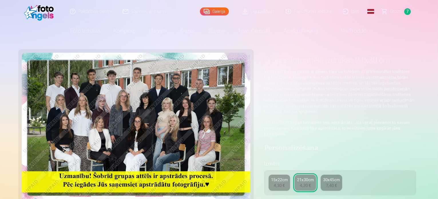
click at [282, 177] on div "15x22cm" at bounding box center [279, 180] width 17 height 6
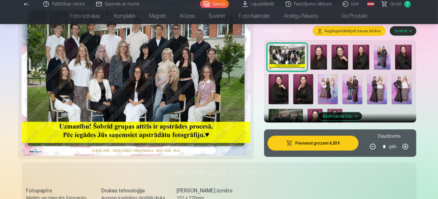
scroll to position [172, 0]
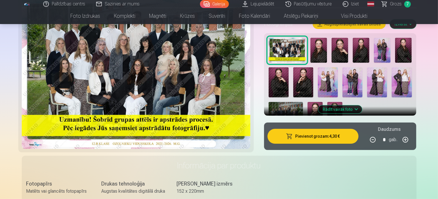
click at [396, 3] on span "Grozs" at bounding box center [397, 4] width 12 height 7
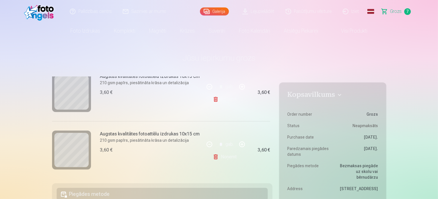
scroll to position [174, 0]
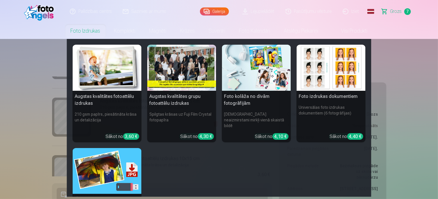
click at [89, 31] on link "Foto izdrukas" at bounding box center [86, 31] width 44 height 16
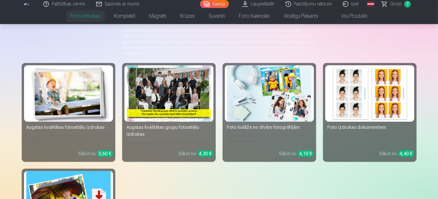
scroll to position [86, 0]
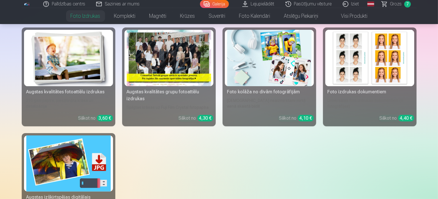
click at [68, 75] on img at bounding box center [68, 58] width 84 height 56
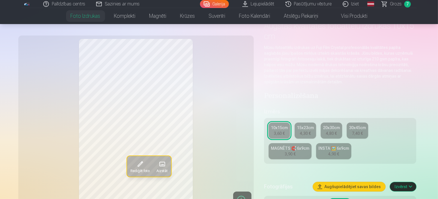
scroll to position [86, 0]
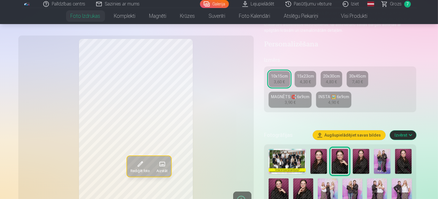
click at [399, 6] on span "Grozs" at bounding box center [397, 4] width 12 height 7
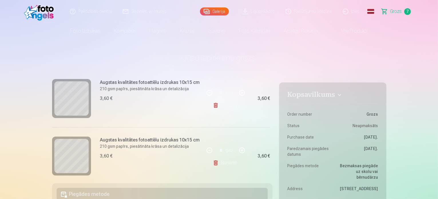
scroll to position [229, 0]
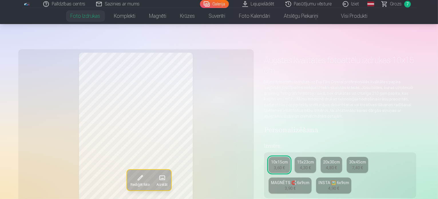
scroll to position [172, 0]
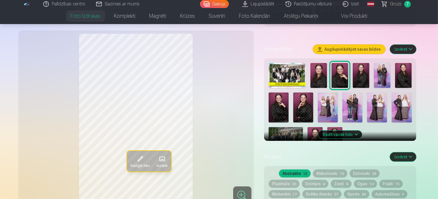
click at [294, 93] on img at bounding box center [304, 108] width 20 height 30
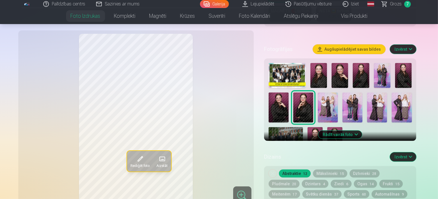
click at [328, 127] on img at bounding box center [335, 138] width 15 height 23
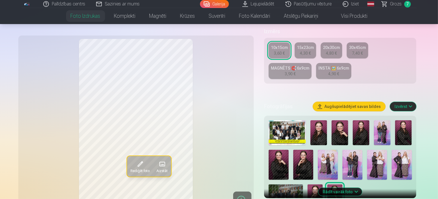
click at [409, 120] on img at bounding box center [404, 132] width 17 height 25
click at [289, 150] on img at bounding box center [279, 165] width 20 height 30
click at [328, 184] on img at bounding box center [335, 195] width 15 height 23
click at [341, 120] on img at bounding box center [340, 132] width 17 height 25
click at [289, 150] on img at bounding box center [279, 165] width 20 height 30
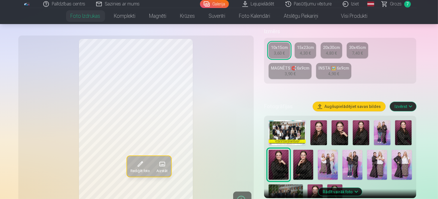
click at [361, 120] on img at bounding box center [361, 132] width 17 height 25
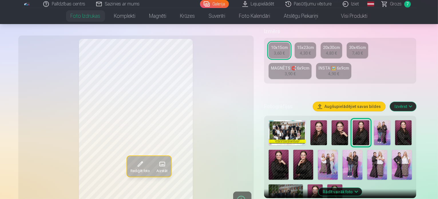
click at [343, 121] on img at bounding box center [340, 132] width 17 height 25
drag, startPoint x: 332, startPoint y: 121, endPoint x: 327, endPoint y: 121, distance: 4.3
click at [331, 121] on div at bounding box center [341, 164] width 148 height 92
click at [320, 120] on img at bounding box center [319, 132] width 17 height 25
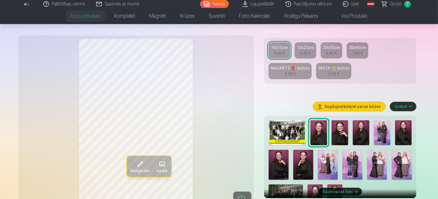
click at [355, 123] on div at bounding box center [341, 164] width 148 height 92
click at [366, 122] on img at bounding box center [361, 132] width 17 height 25
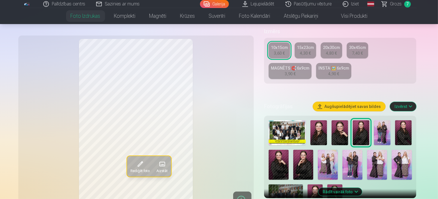
click at [400, 121] on img at bounding box center [404, 132] width 17 height 25
click at [319, 120] on img at bounding box center [319, 132] width 17 height 25
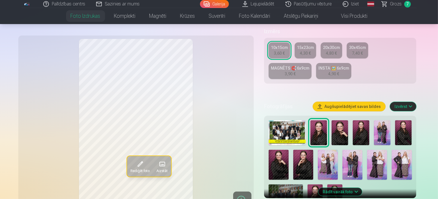
click at [344, 126] on img at bounding box center [340, 132] width 17 height 25
click at [360, 123] on img at bounding box center [361, 132] width 17 height 25
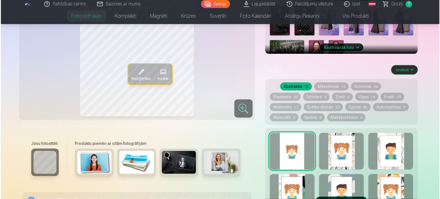
scroll to position [286, 0]
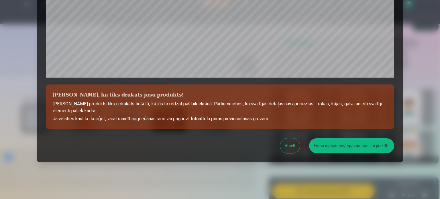
scroll to position [213, 0]
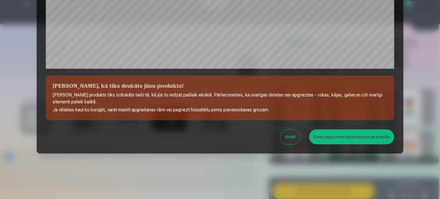
click at [333, 137] on button "Esmu iepazinies/iepazinusies un piekrītu" at bounding box center [351, 136] width 85 height 15
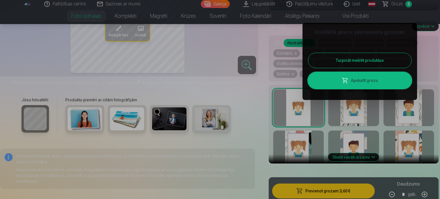
click at [387, 78] on link "Apskatīt grozu" at bounding box center [359, 80] width 103 height 16
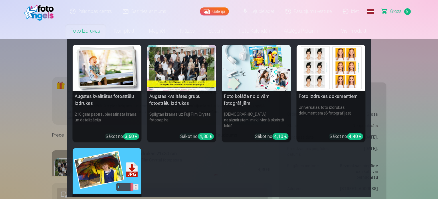
click at [89, 27] on link "Foto izdrukas" at bounding box center [86, 31] width 44 height 16
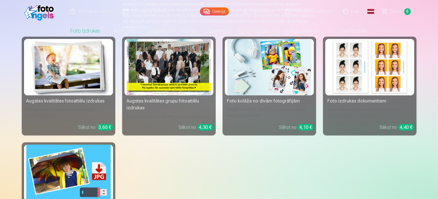
scroll to position [115, 0]
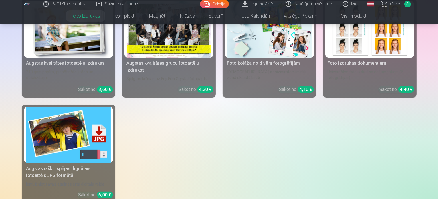
click at [77, 128] on img at bounding box center [68, 135] width 84 height 56
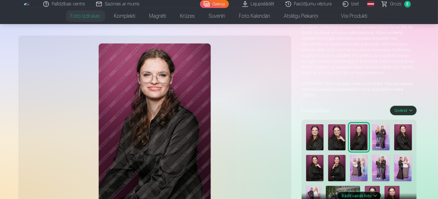
scroll to position [115, 0]
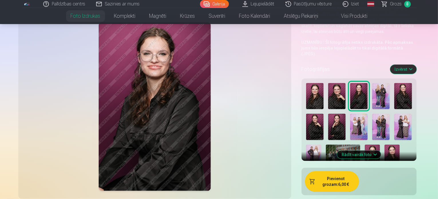
click at [306, 83] on img at bounding box center [314, 96] width 17 height 26
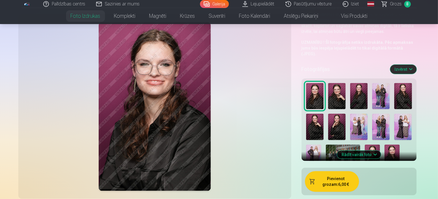
click at [328, 83] on img at bounding box center [336, 96] width 17 height 26
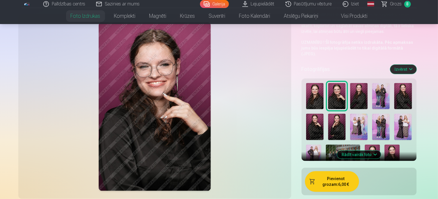
click at [373, 83] on img at bounding box center [381, 96] width 17 height 26
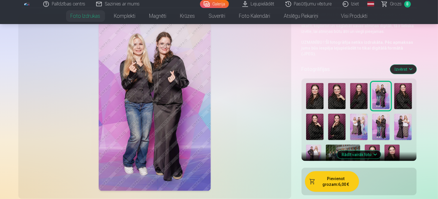
drag, startPoint x: 386, startPoint y: 73, endPoint x: 387, endPoint y: 70, distance: 3.6
click at [395, 83] on img at bounding box center [403, 96] width 17 height 26
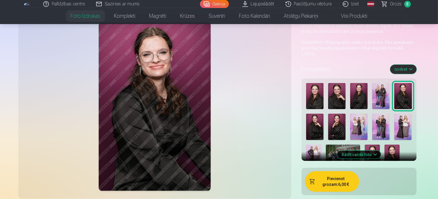
click at [324, 114] on img at bounding box center [314, 127] width 17 height 26
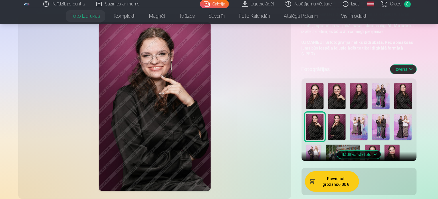
click at [346, 114] on img at bounding box center [336, 127] width 17 height 26
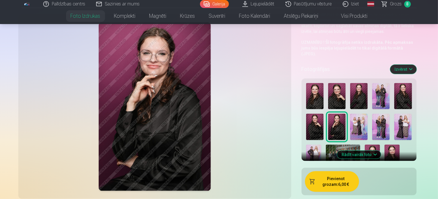
click at [351, 114] on img at bounding box center [359, 127] width 17 height 26
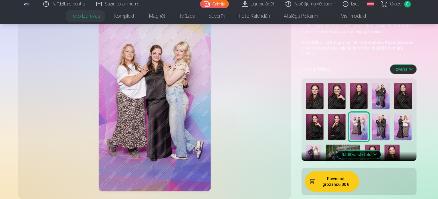
click at [373, 114] on img at bounding box center [381, 127] width 17 height 26
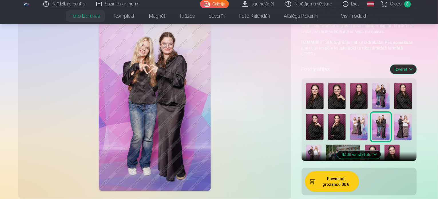
click at [395, 114] on img at bounding box center [403, 127] width 17 height 26
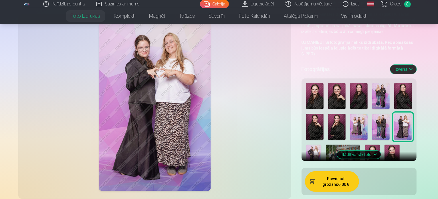
drag, startPoint x: 359, startPoint y: 100, endPoint x: 352, endPoint y: 99, distance: 6.9
click at [322, 145] on img at bounding box center [313, 156] width 15 height 23
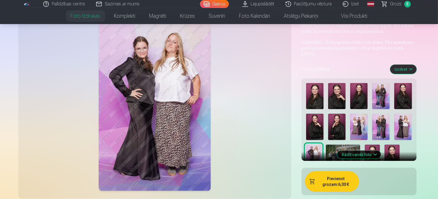
click at [361, 145] on img at bounding box center [343, 156] width 34 height 23
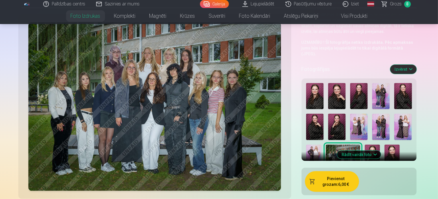
click at [380, 145] on img at bounding box center [372, 156] width 15 height 23
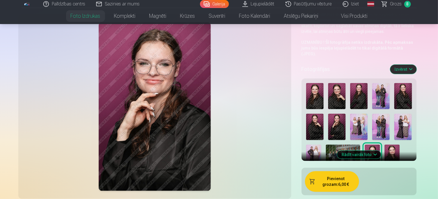
click at [385, 145] on img at bounding box center [392, 156] width 15 height 23
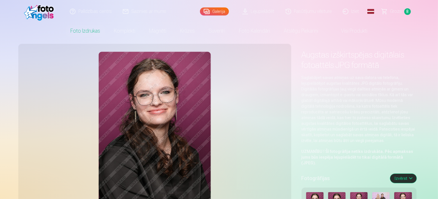
scroll to position [0, 0]
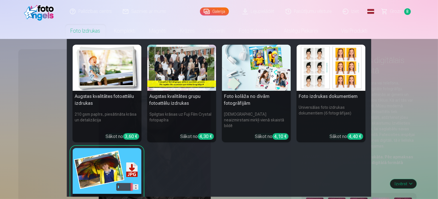
click at [184, 70] on div at bounding box center [181, 68] width 69 height 46
